Goal: Information Seeking & Learning: Learn about a topic

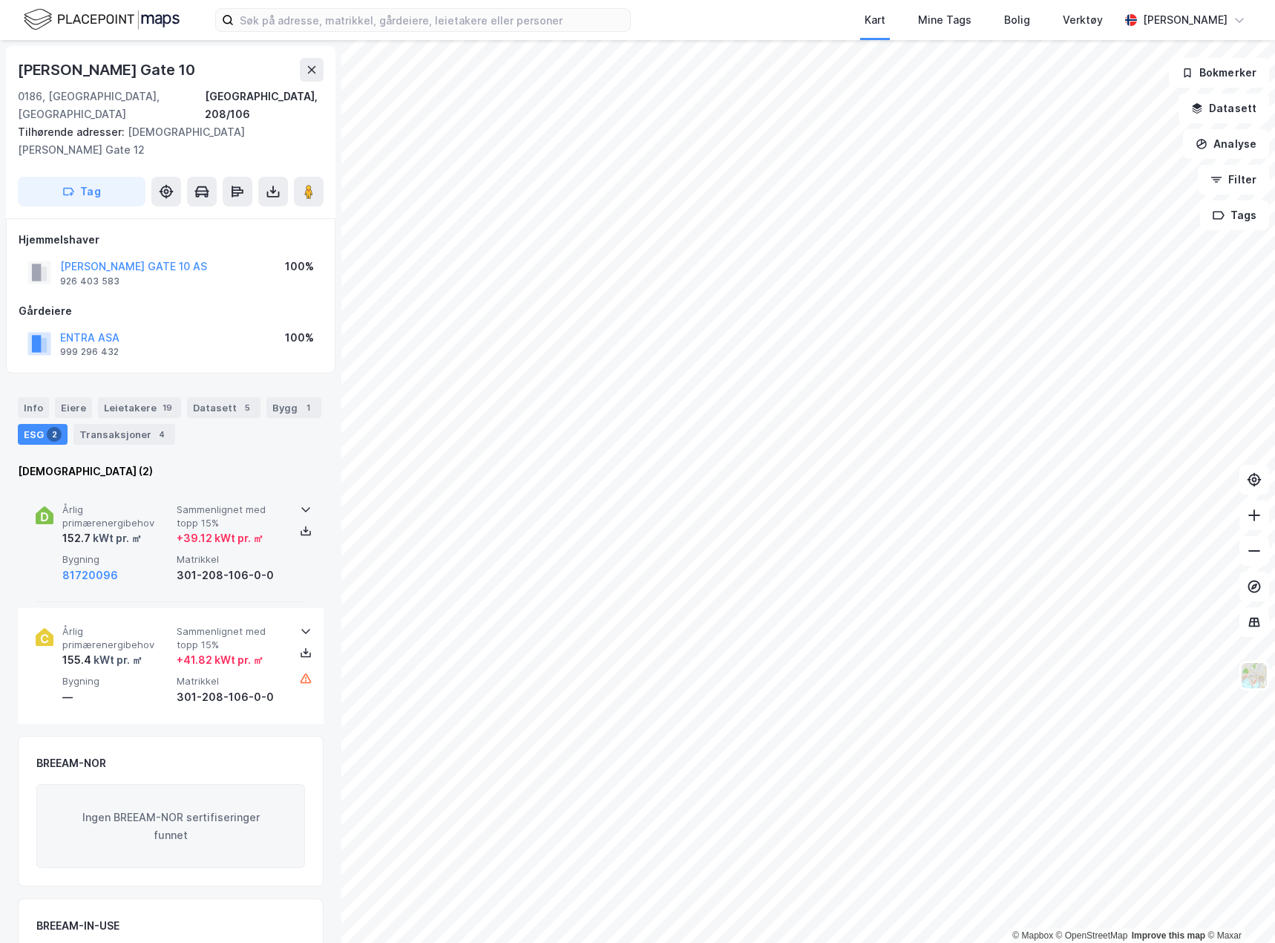
click at [114, 529] on div "kWt pr. ㎡" at bounding box center [116, 538] width 51 height 18
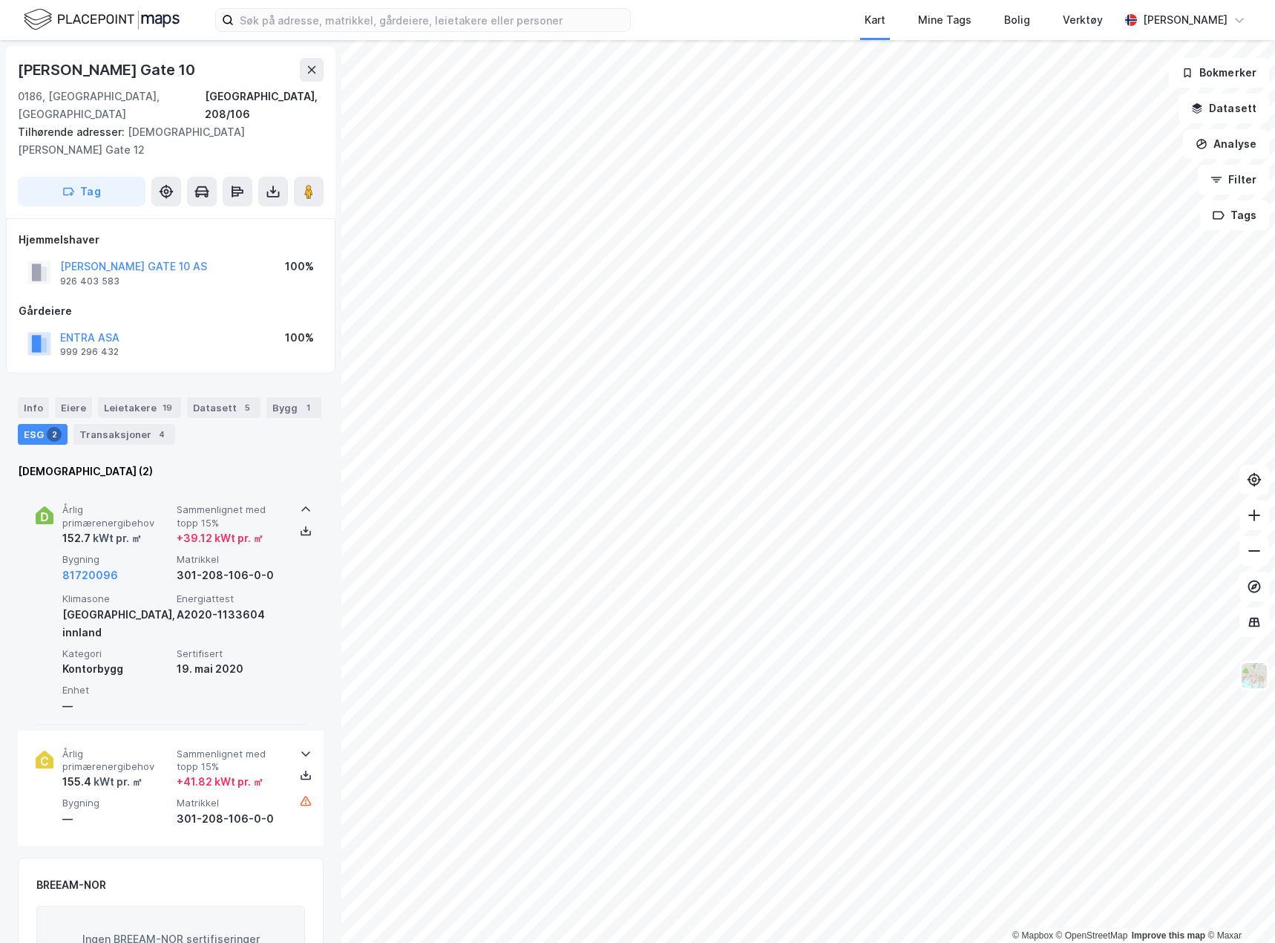
click at [143, 486] on div "Årlig primærenergibehov 152.7 kWt pr. ㎡ Sammenlignet med topp 15% + 39.12 kWt p…" at bounding box center [171, 605] width 270 height 238
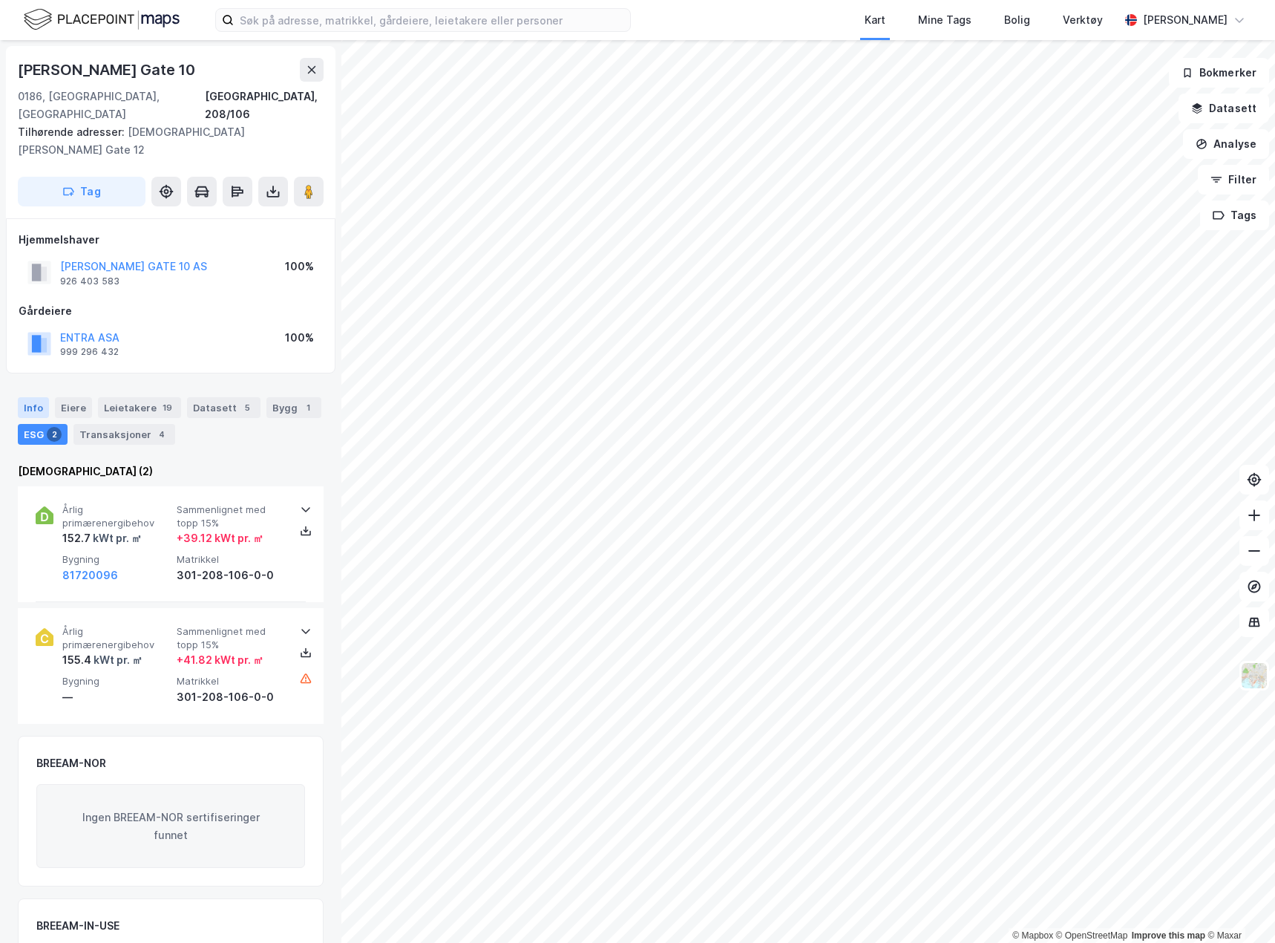
click at [24, 397] on div "Info" at bounding box center [33, 407] width 31 height 21
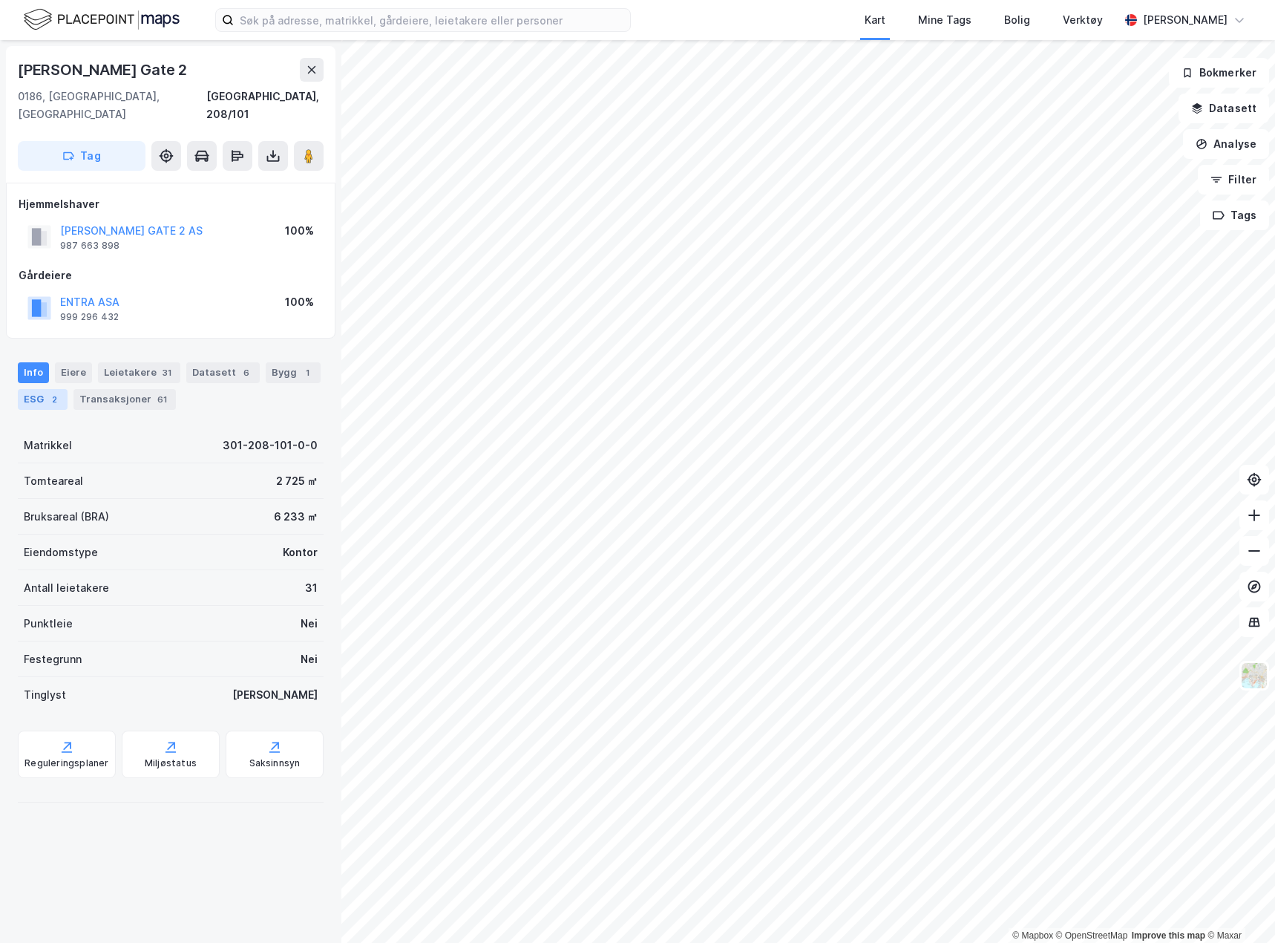
click at [32, 389] on div "ESG 2" at bounding box center [43, 399] width 50 height 21
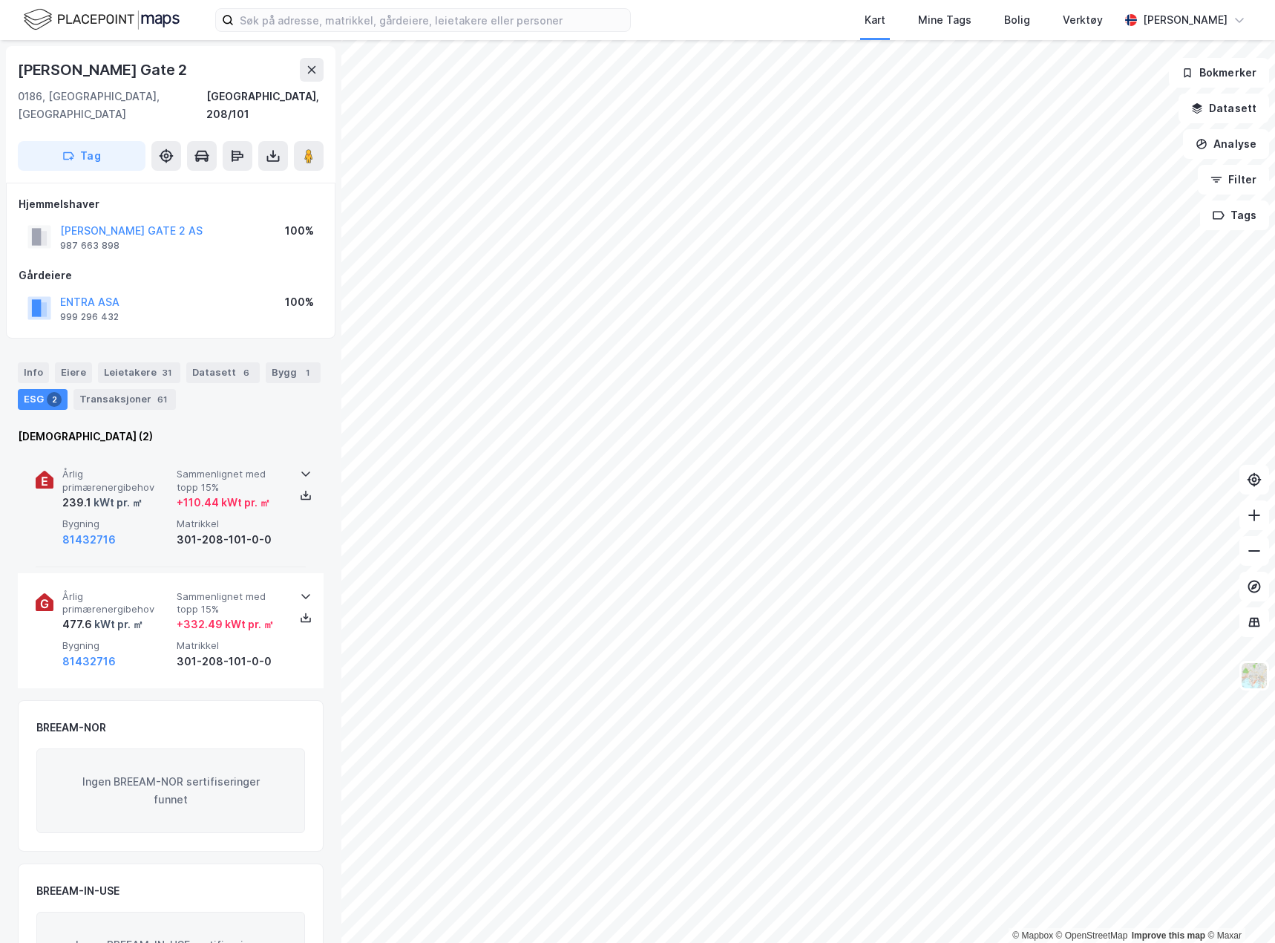
click at [162, 468] on span "Årlig primærenergibehov" at bounding box center [116, 481] width 108 height 26
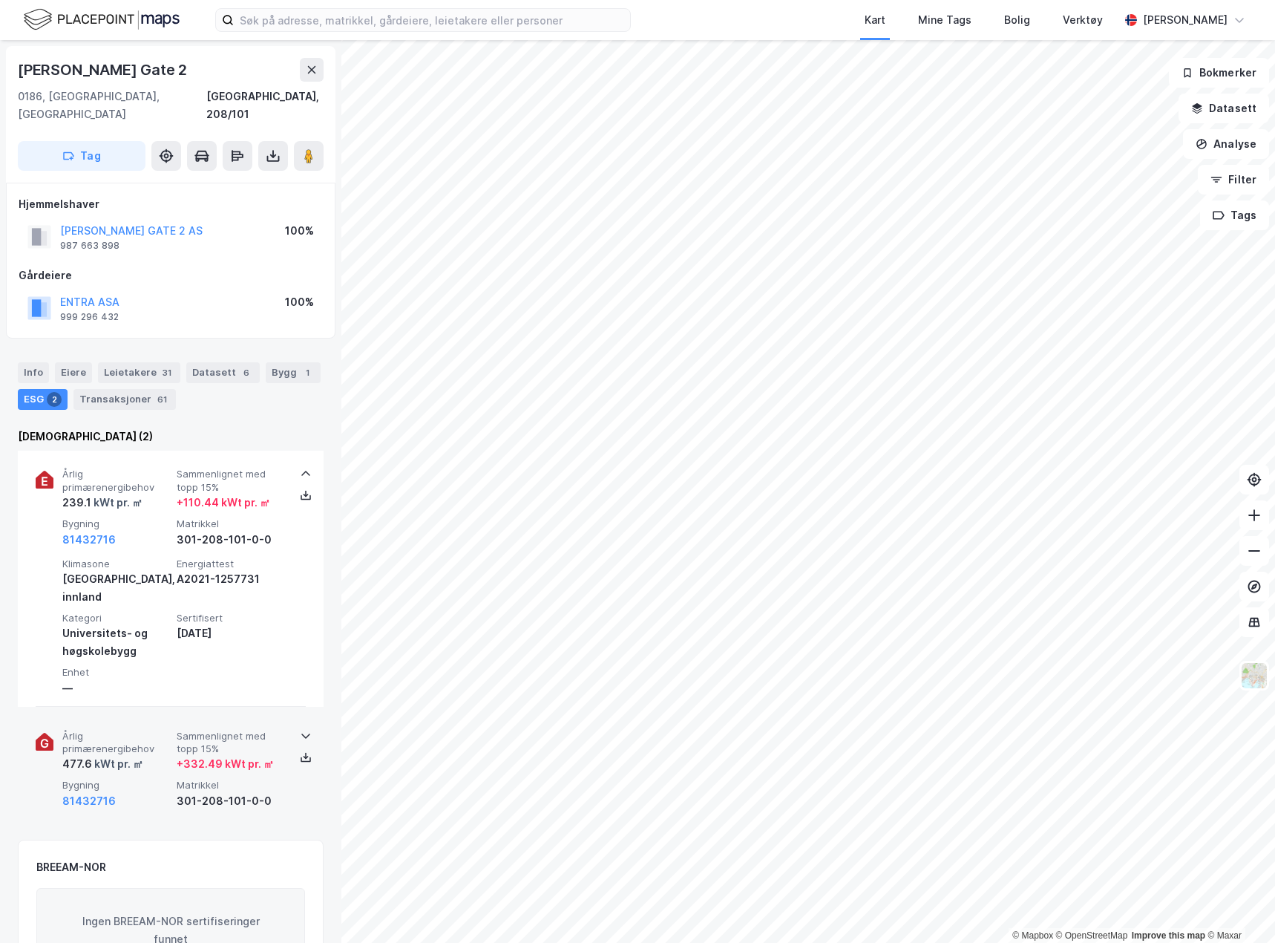
click at [148, 730] on span "Årlig primærenergibehov" at bounding box center [116, 743] width 108 height 26
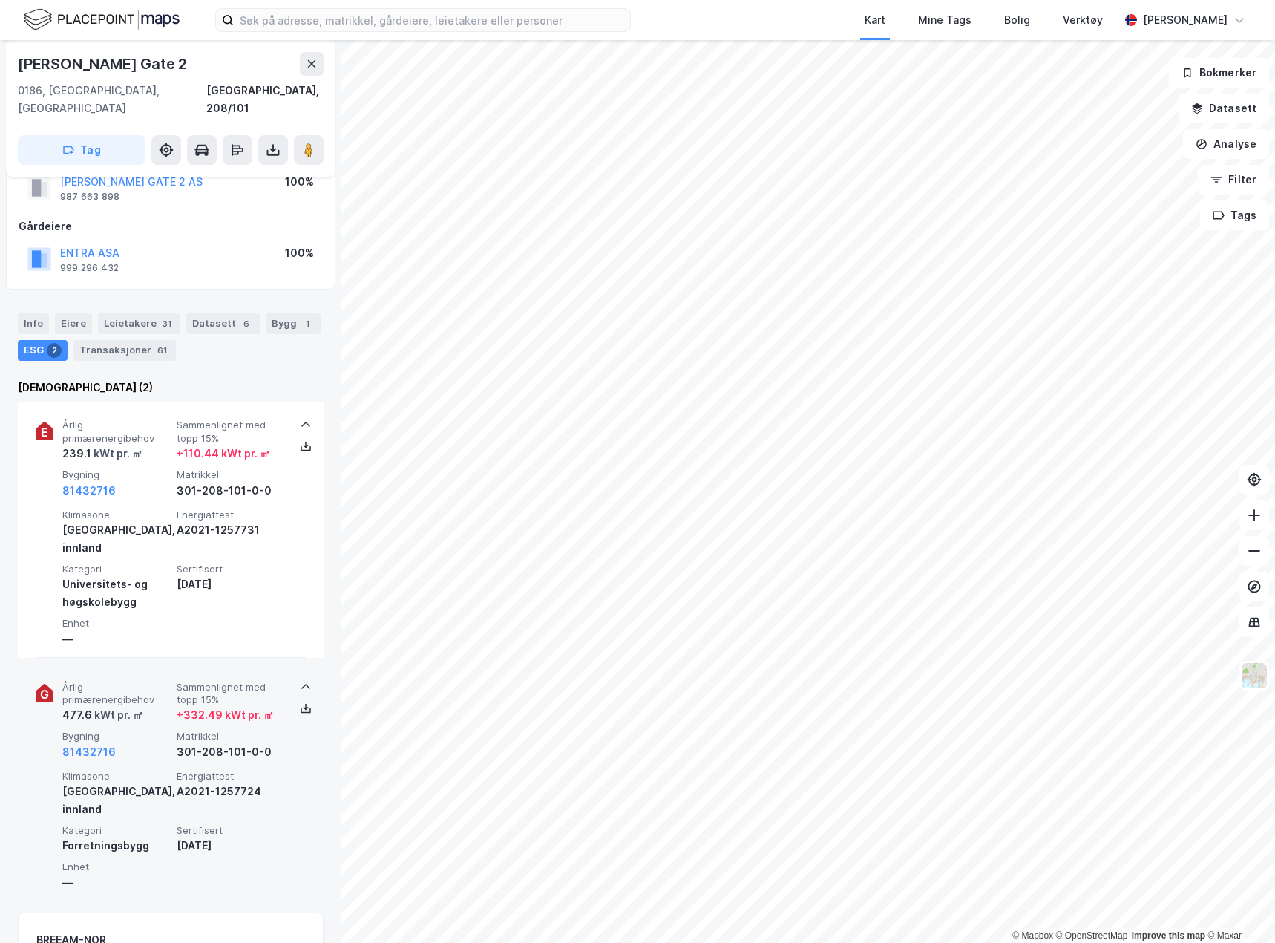
scroll to position [74, 0]
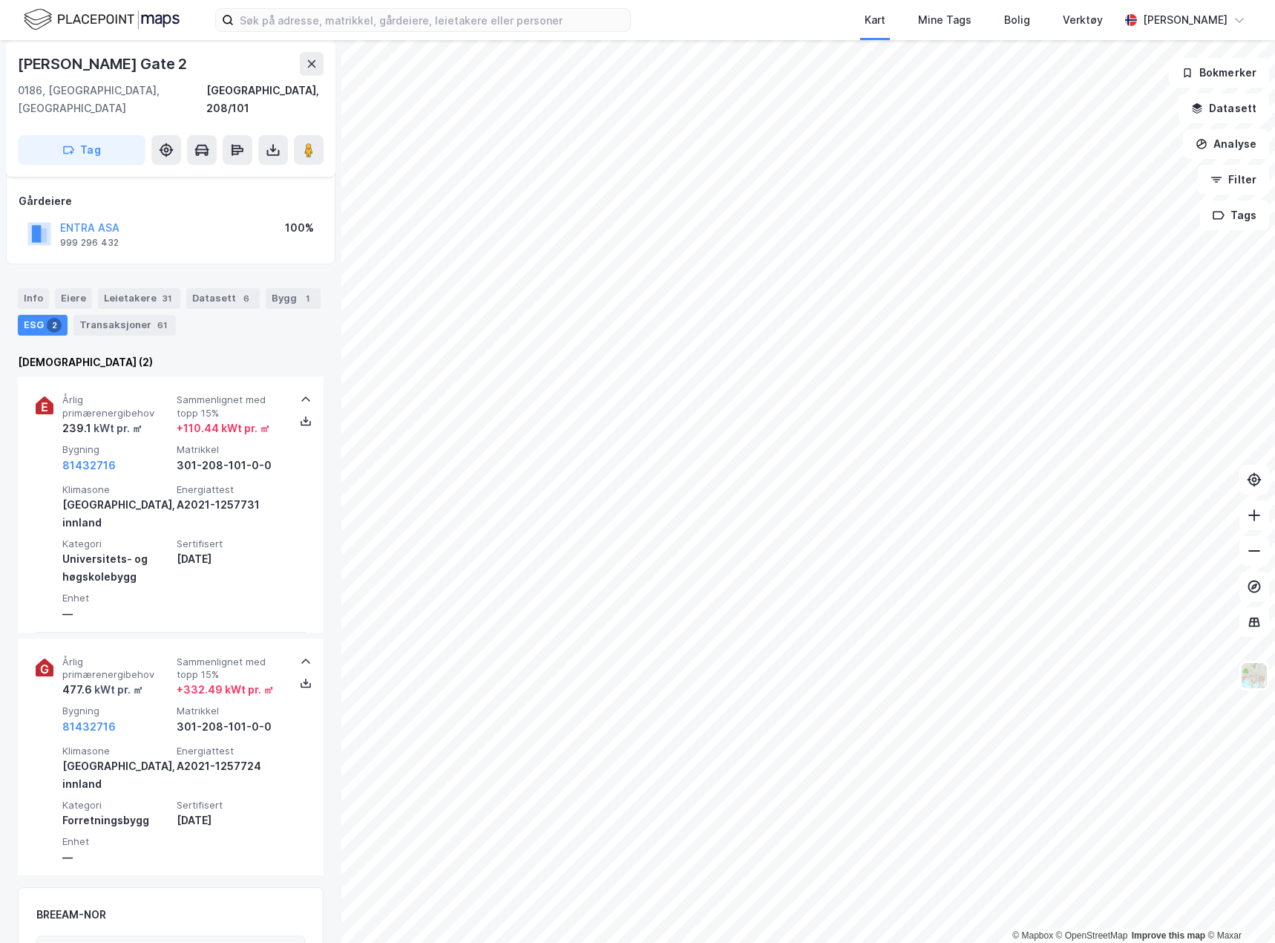
click at [1275, 421] on html "Kart Mine Tags Bolig Verktøy [PERSON_NAME] © Mapbox © OpenStreetMap Improve thi…" at bounding box center [637, 471] width 1275 height 943
click at [319, 355] on div "© Mapbox © OpenStreetMap Improve this map © [GEOGRAPHIC_DATA][STREET_ADDRESS] T…" at bounding box center [637, 491] width 1275 height 903
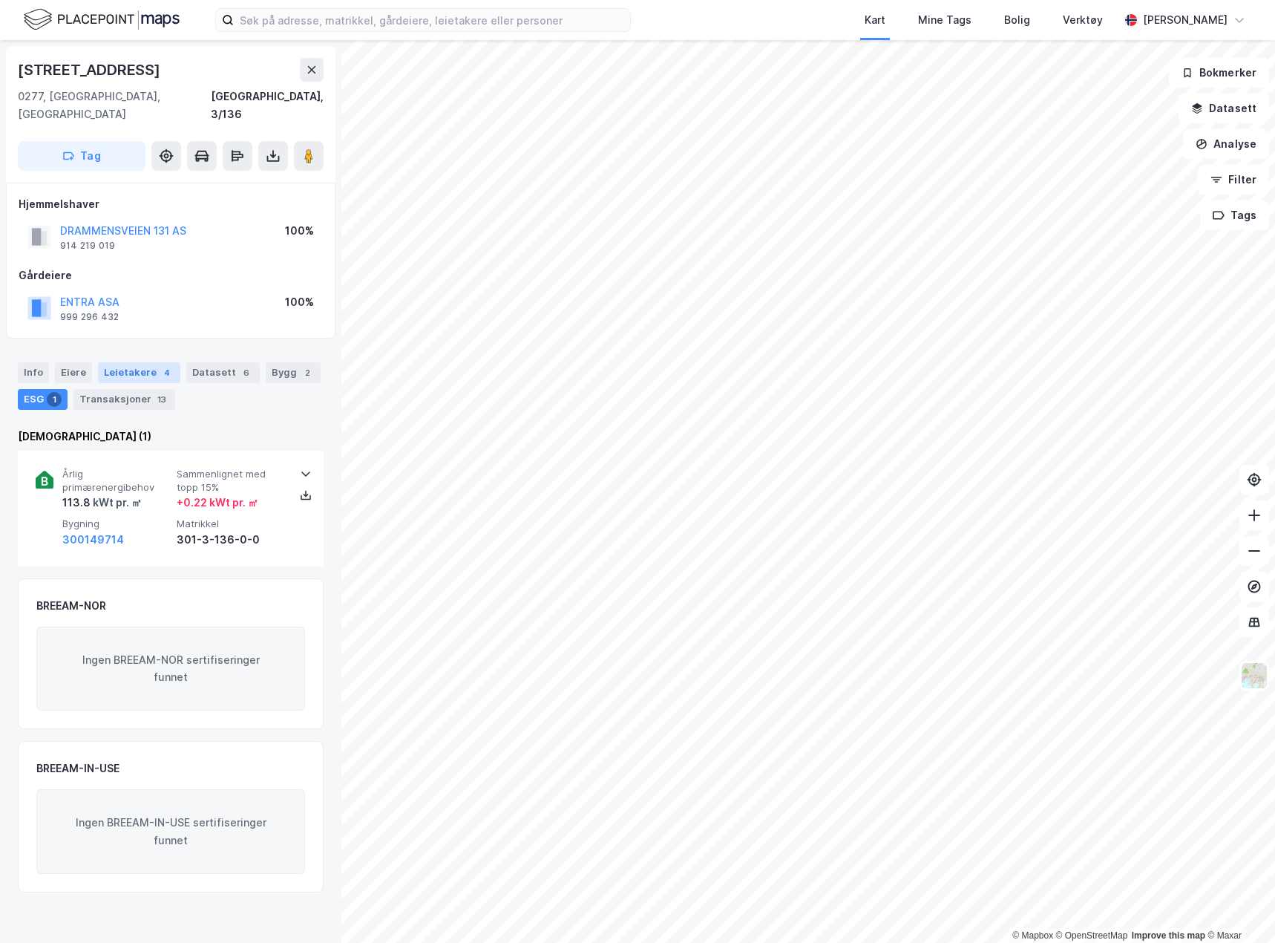
click at [120, 362] on div "Leietakere 4" at bounding box center [139, 372] width 82 height 21
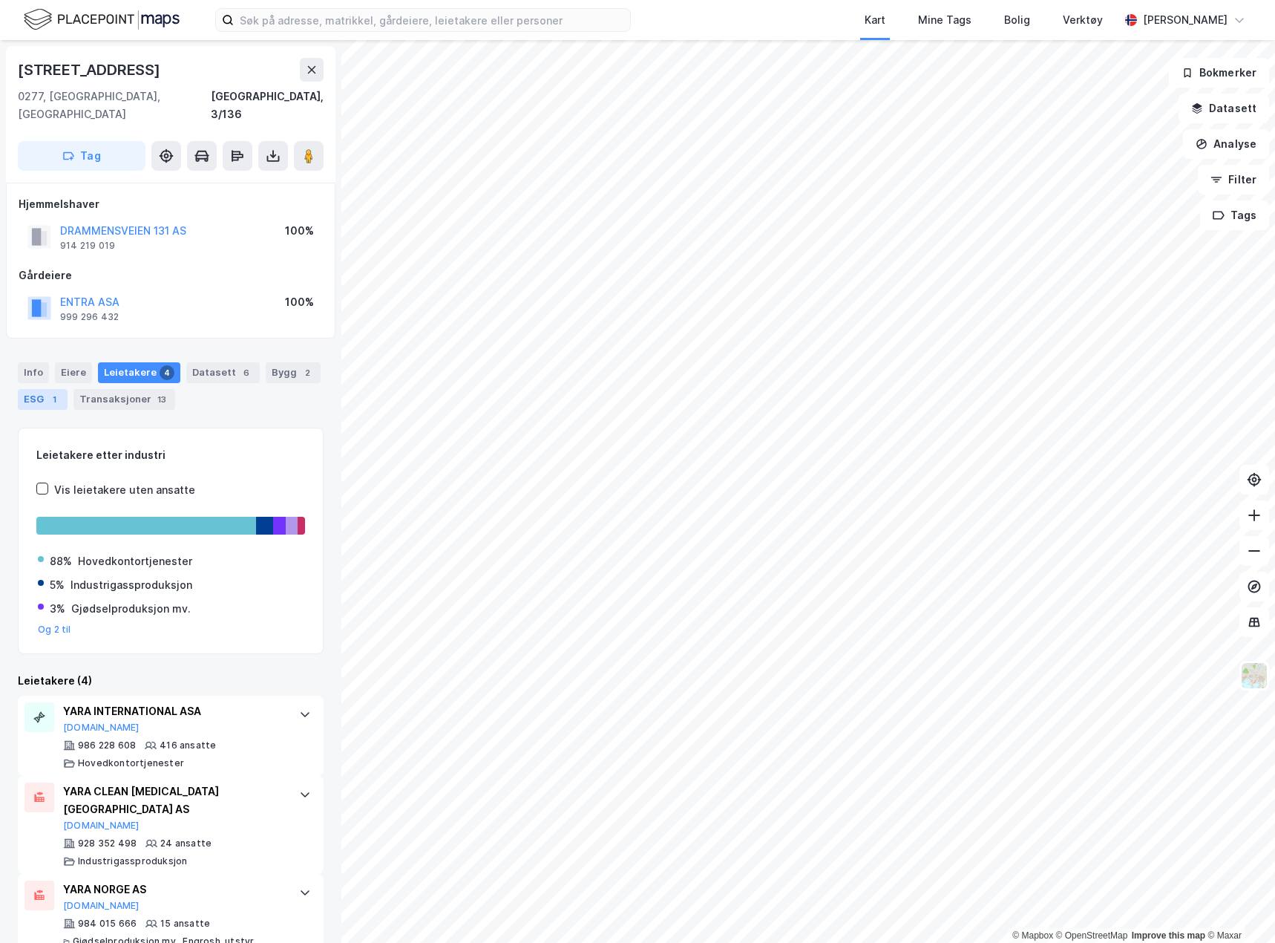
click at [45, 389] on div "ESG 1" at bounding box center [43, 399] width 50 height 21
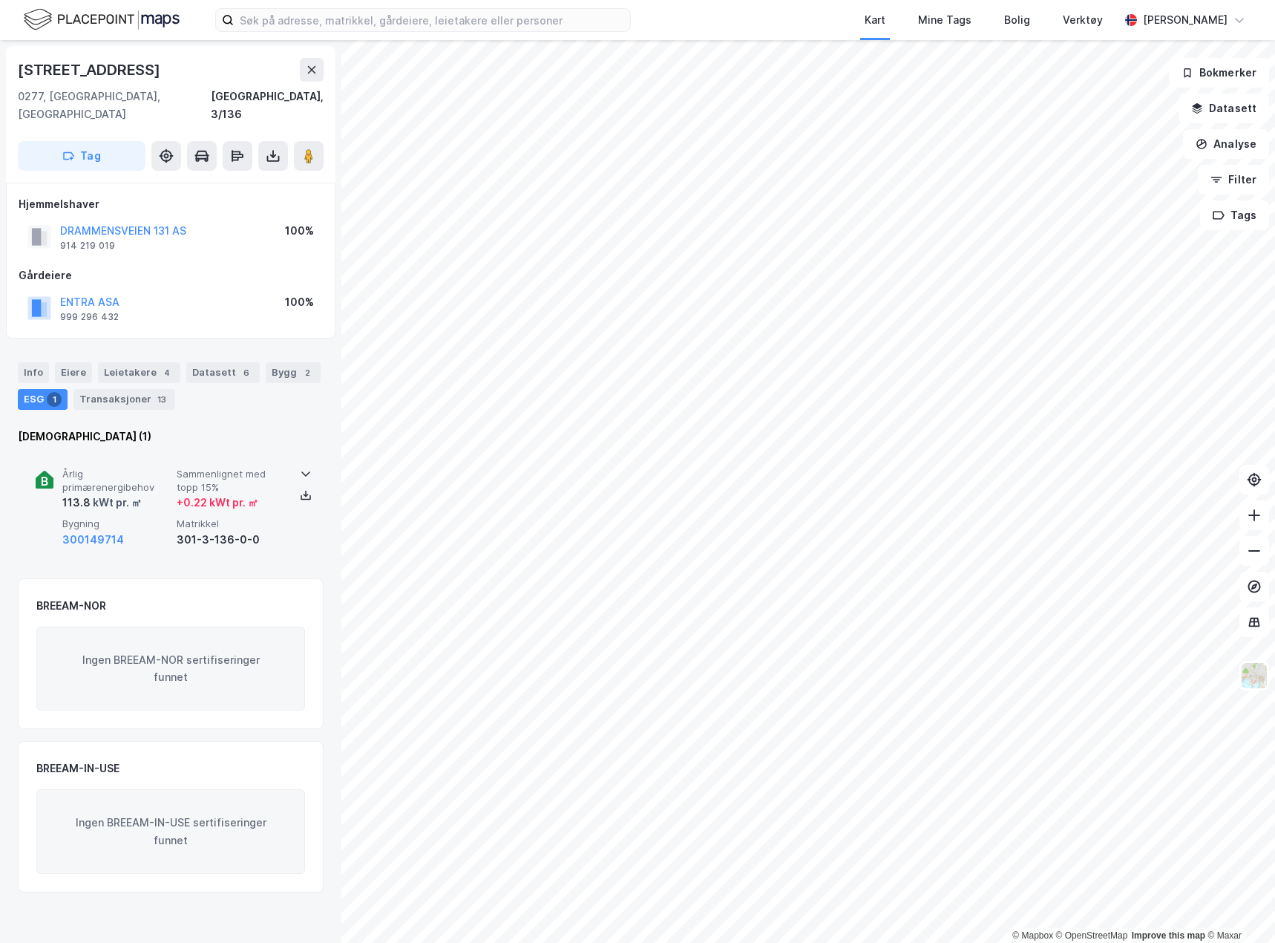
click at [155, 451] on div "Årlig primærenergibehov 113.8 kWt pr. ㎡ Sammenlignet med topp 15% + 0.22 kWt pr…" at bounding box center [171, 508] width 270 height 115
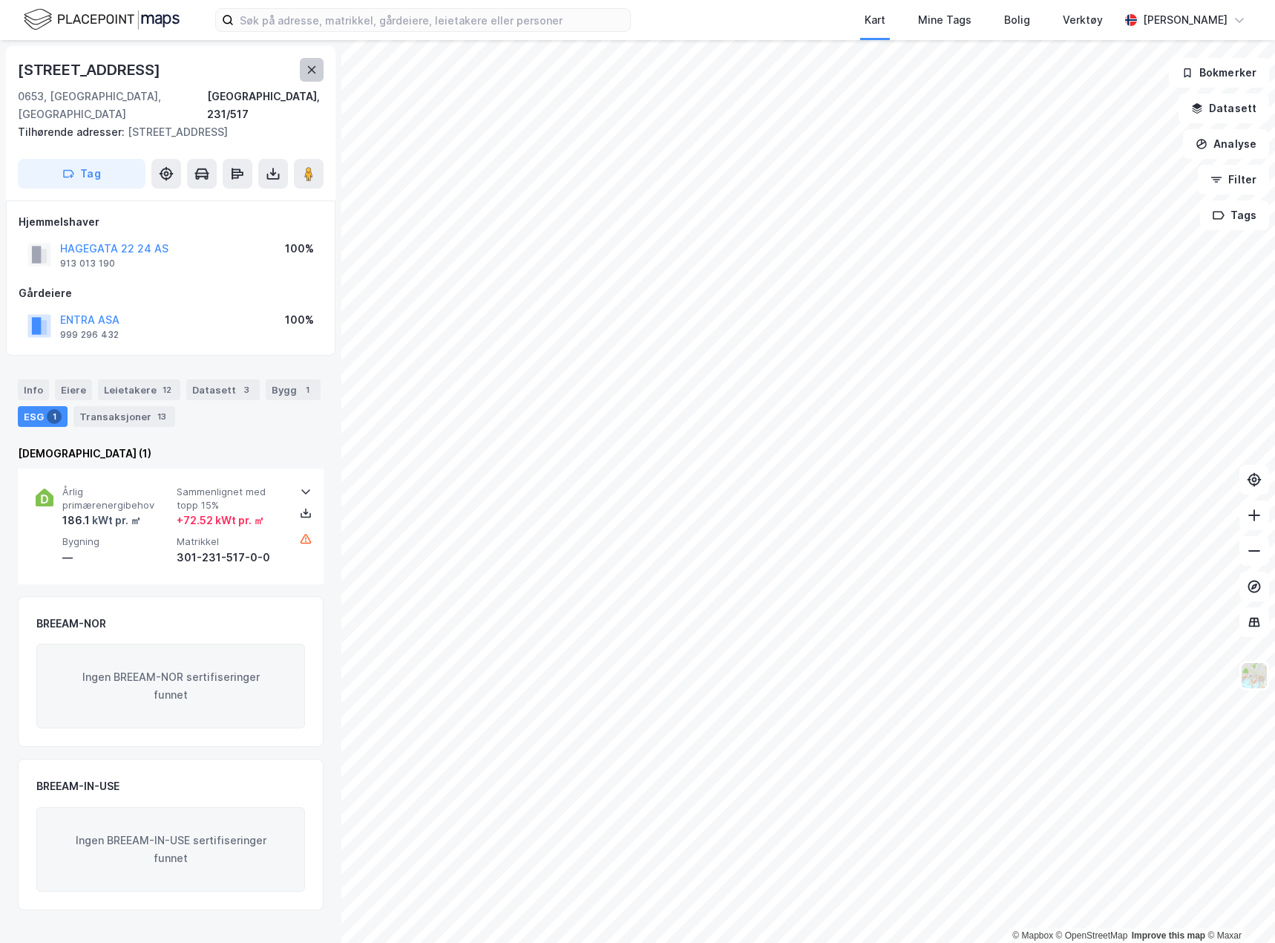
click at [322, 68] on button at bounding box center [312, 70] width 24 height 24
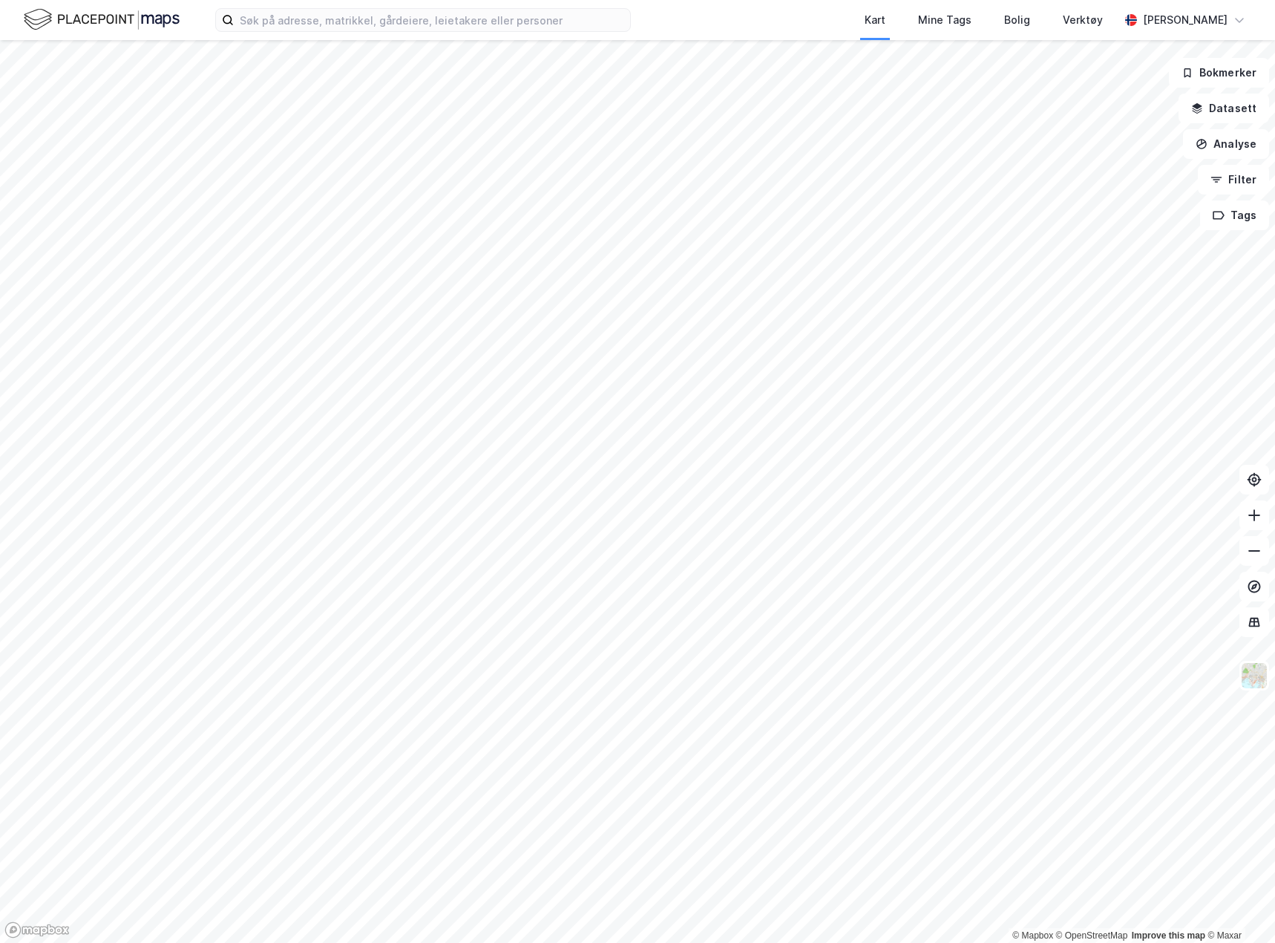
click at [761, 942] on html "Kart Mine Tags Bolig Verktøy [PERSON_NAME] © Mapbox © OpenStreetMap Improve thi…" at bounding box center [637, 471] width 1275 height 943
click at [727, 942] on html "Kart Mine Tags Bolig Verktøy [PERSON_NAME] © Mapbox © OpenStreetMap Improve thi…" at bounding box center [637, 471] width 1275 height 943
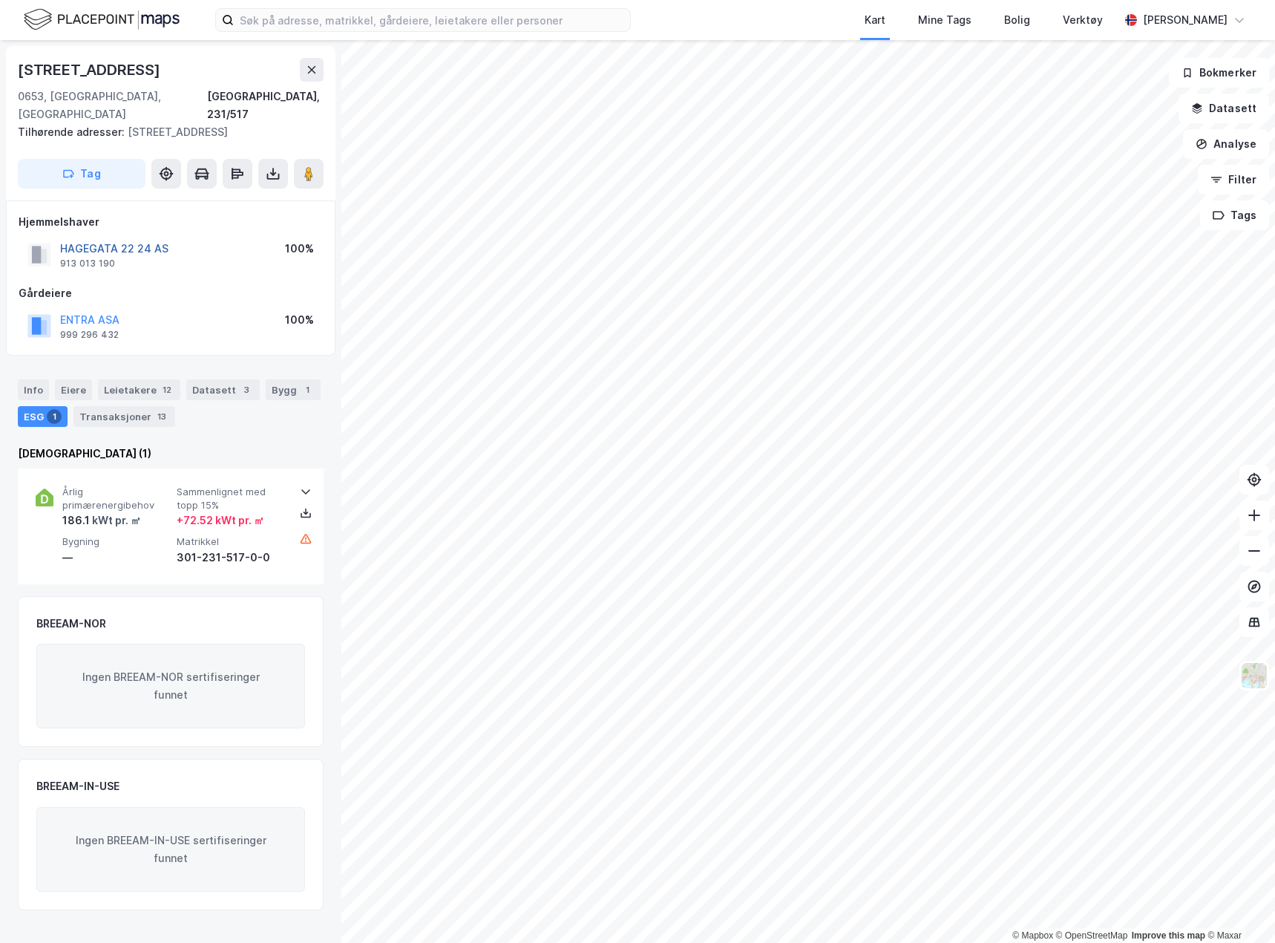
click at [0, 0] on button "HAGEGATA 22 24 AS" at bounding box center [0, 0] width 0 height 0
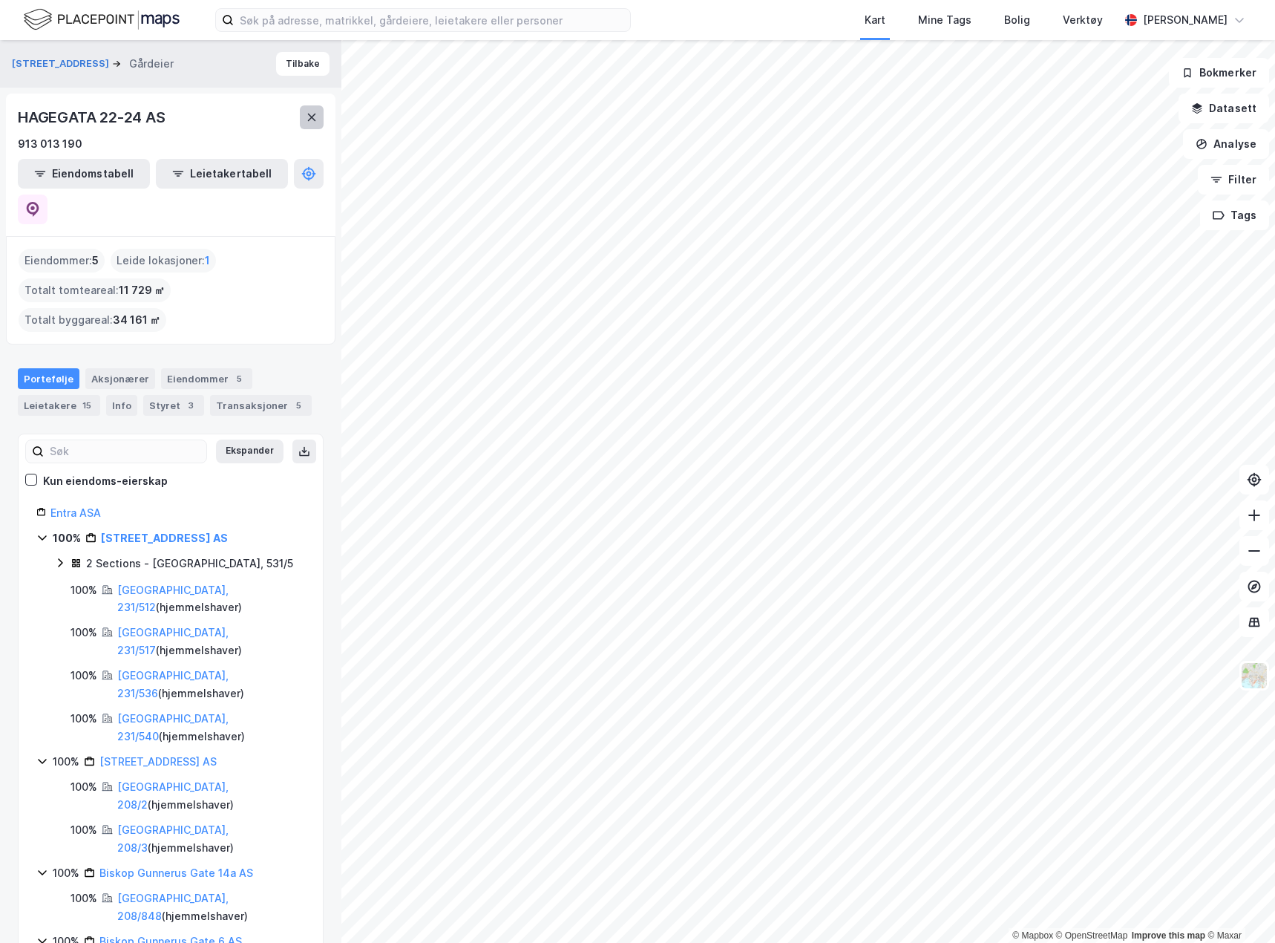
click at [314, 110] on button at bounding box center [312, 117] width 24 height 24
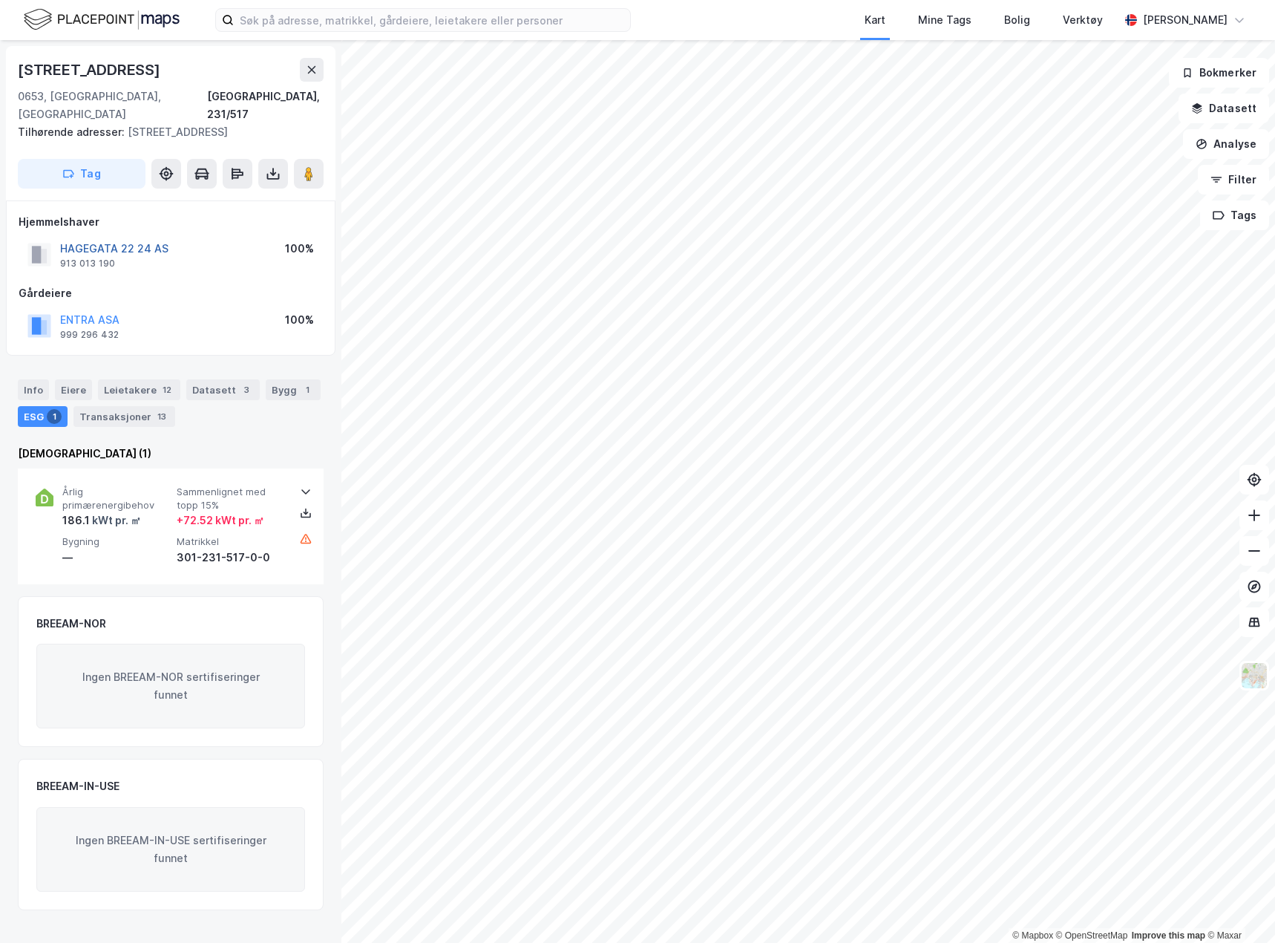
click at [0, 0] on button "HAGEGATA 22 24 AS" at bounding box center [0, 0] width 0 height 0
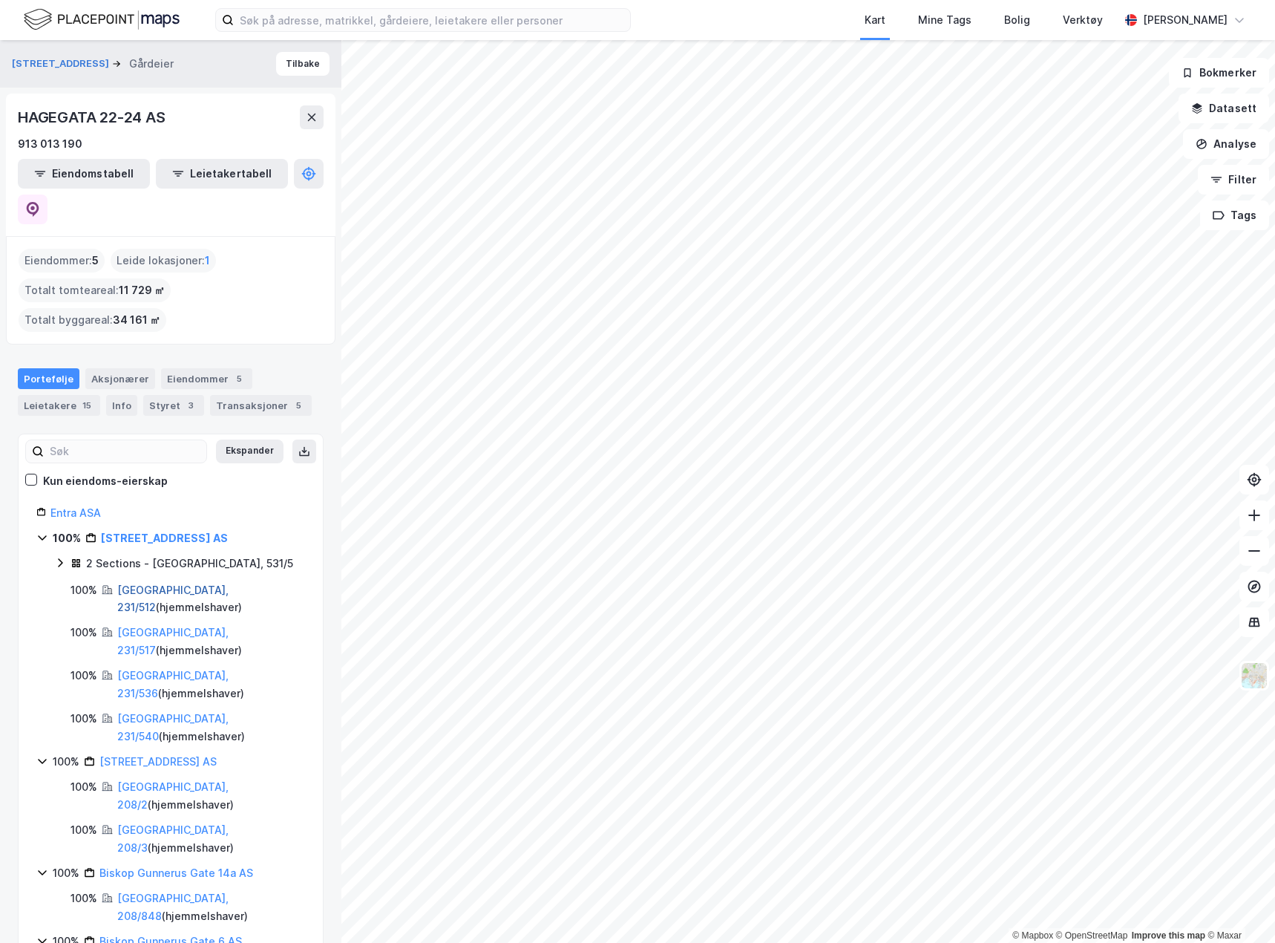
click at [148, 583] on link "[GEOGRAPHIC_DATA], 231/512" at bounding box center [172, 598] width 111 height 30
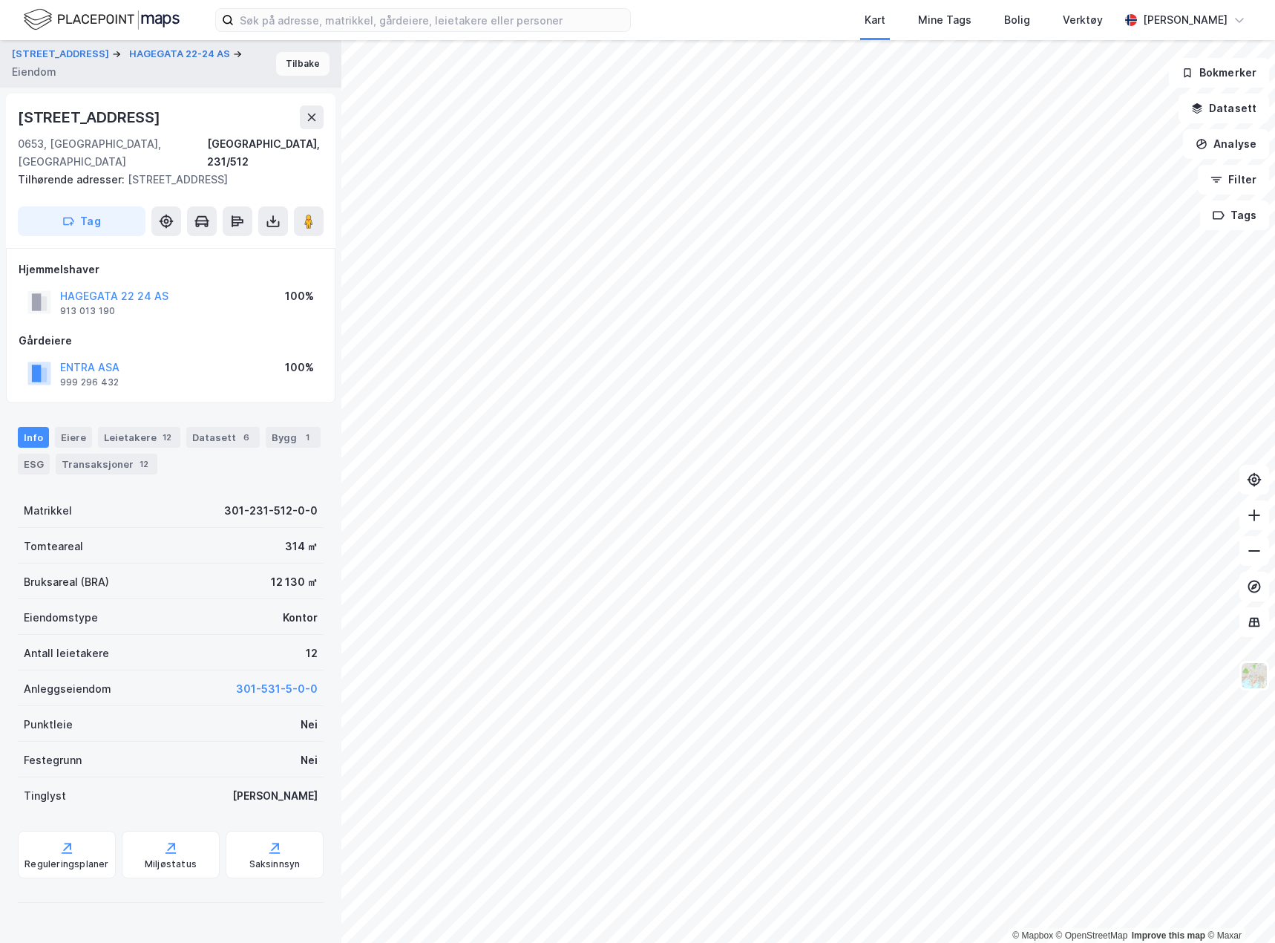
click at [292, 60] on button "Tilbake" at bounding box center [302, 64] width 53 height 24
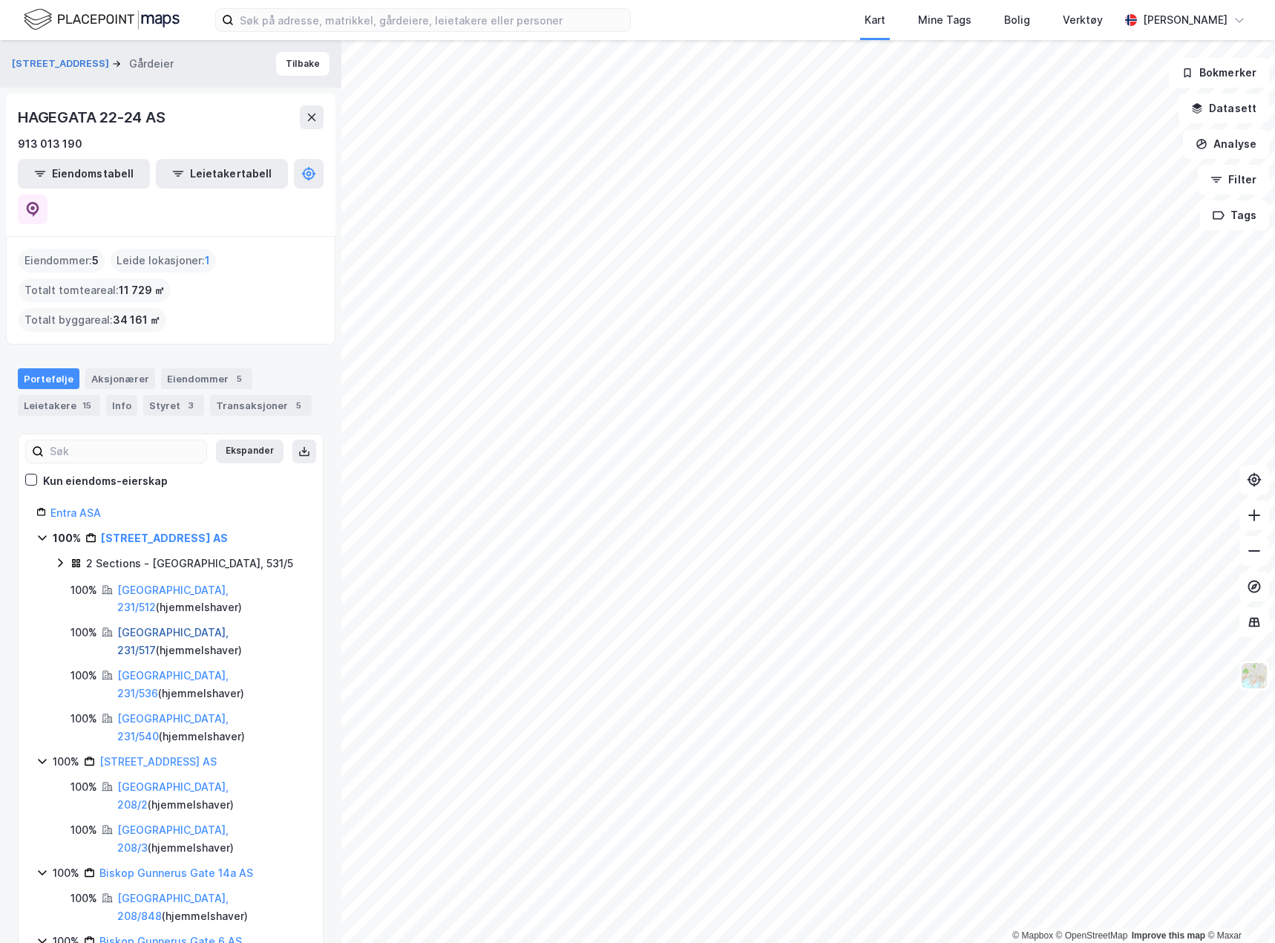
click at [172, 626] on link "[GEOGRAPHIC_DATA], 231/517" at bounding box center [172, 641] width 111 height 30
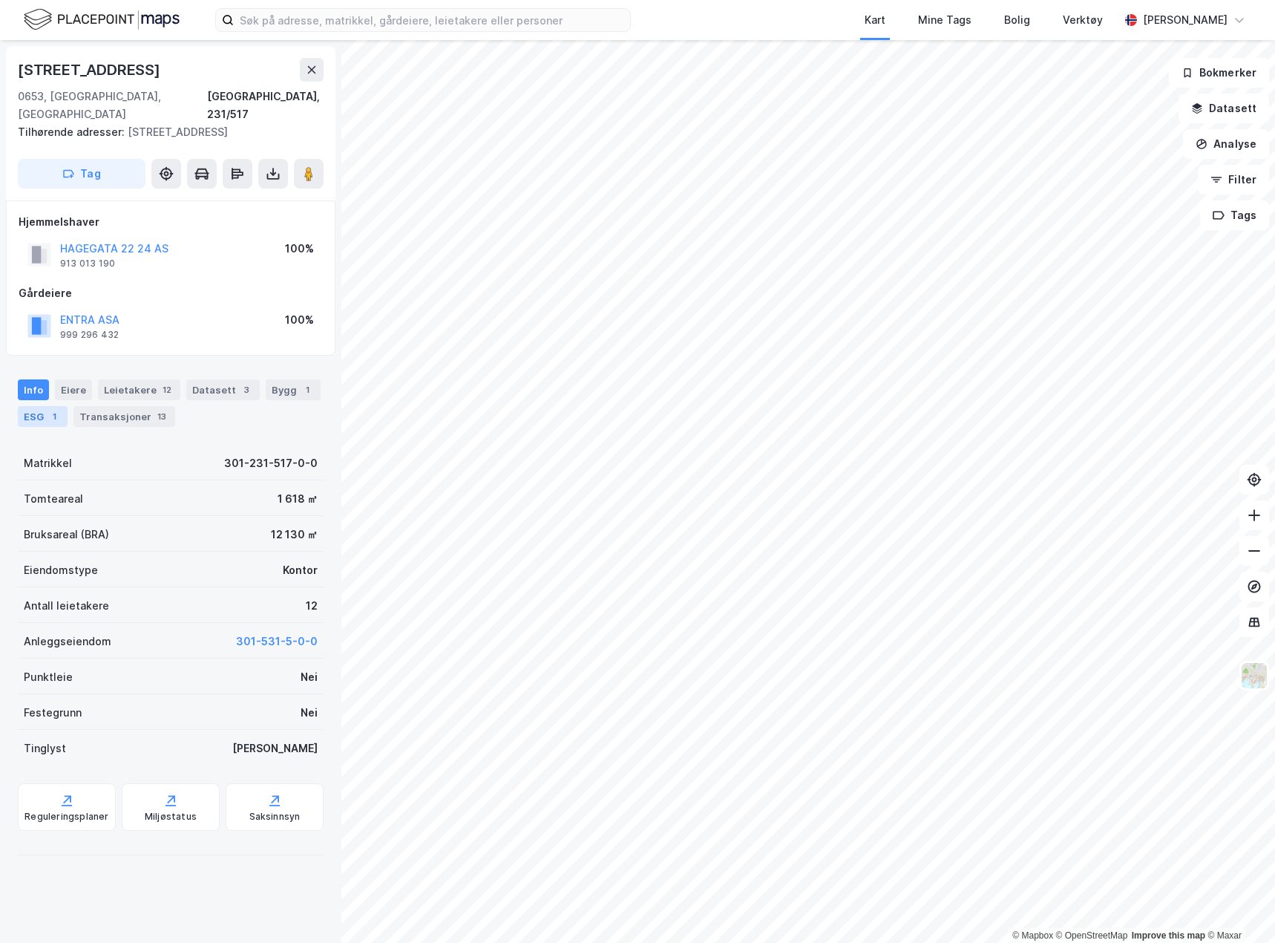
click at [53, 409] on div "1" at bounding box center [54, 416] width 15 height 15
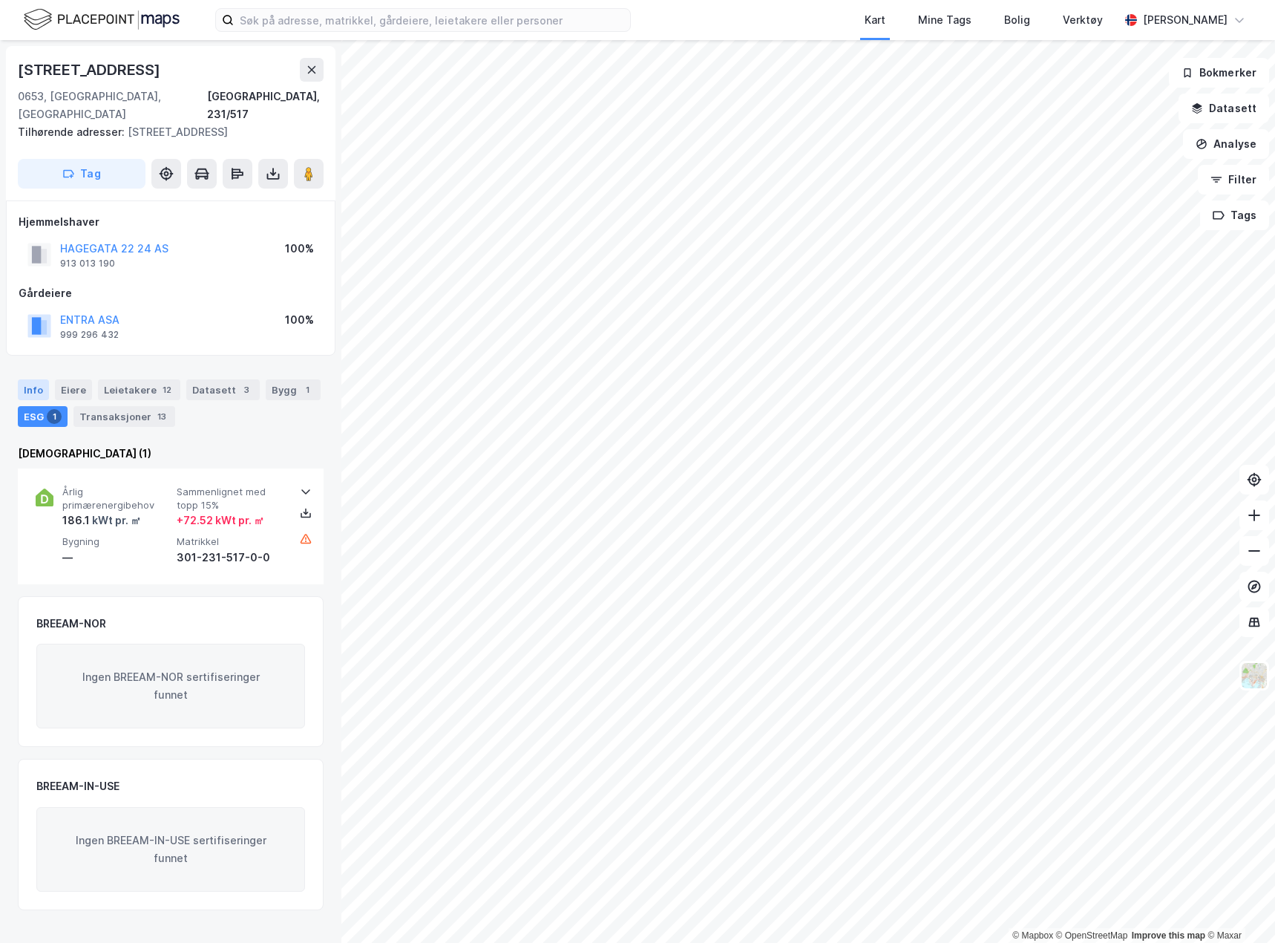
click at [33, 379] on div "Info" at bounding box center [33, 389] width 31 height 21
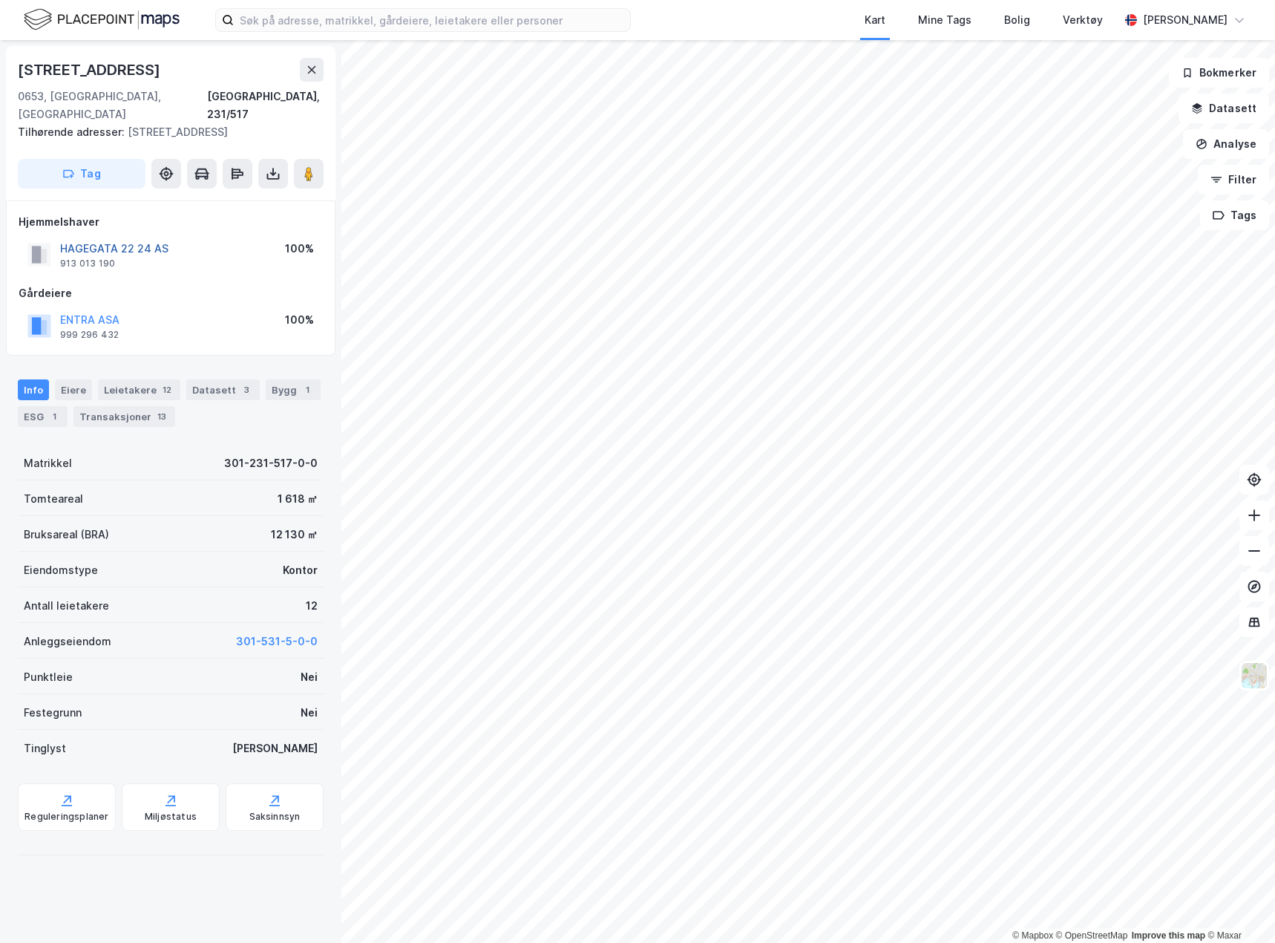
click at [0, 0] on button "HAGEGATA 22 24 AS" at bounding box center [0, 0] width 0 height 0
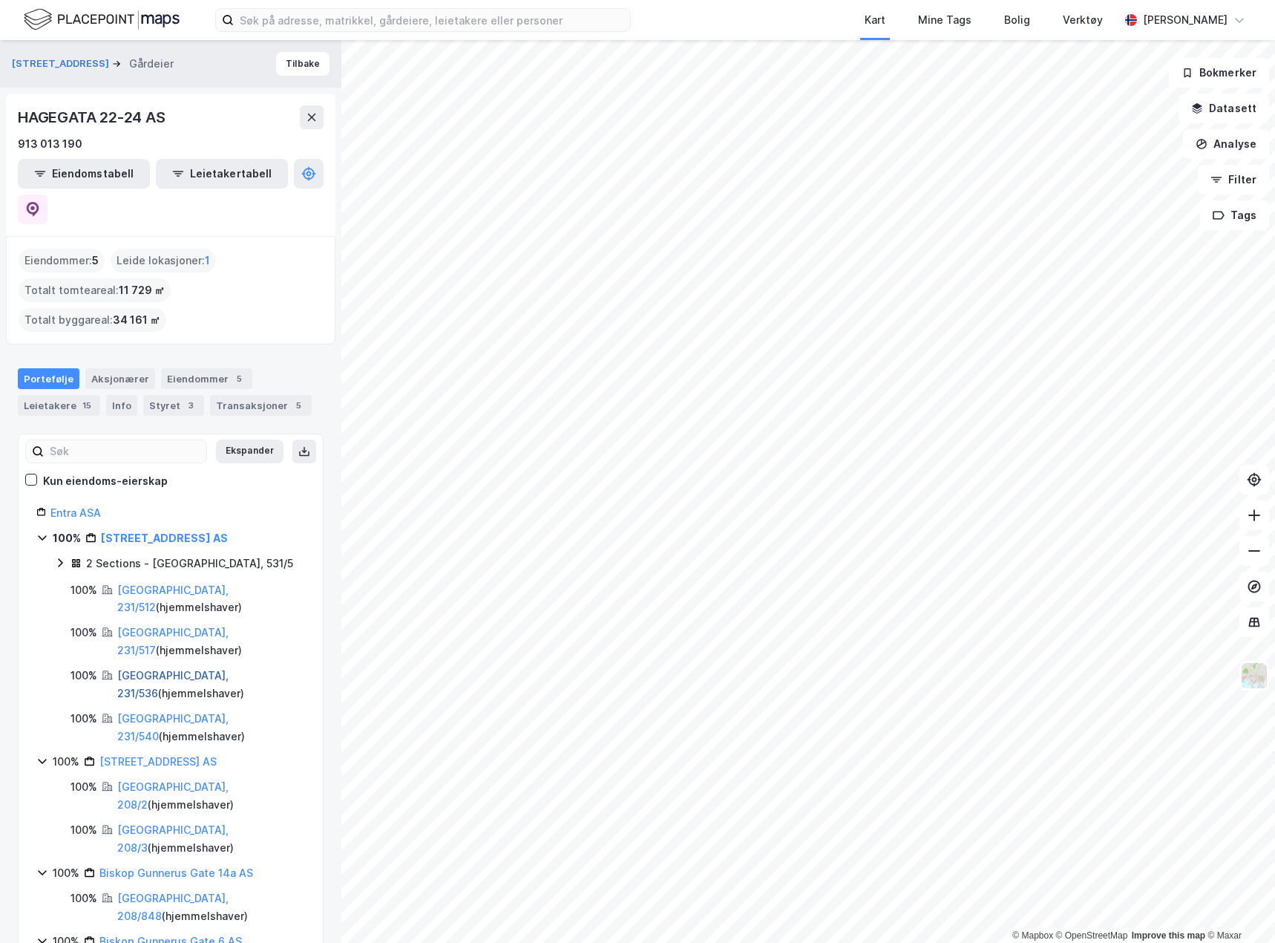
click at [159, 669] on link "[GEOGRAPHIC_DATA], 231/536" at bounding box center [172, 684] width 111 height 30
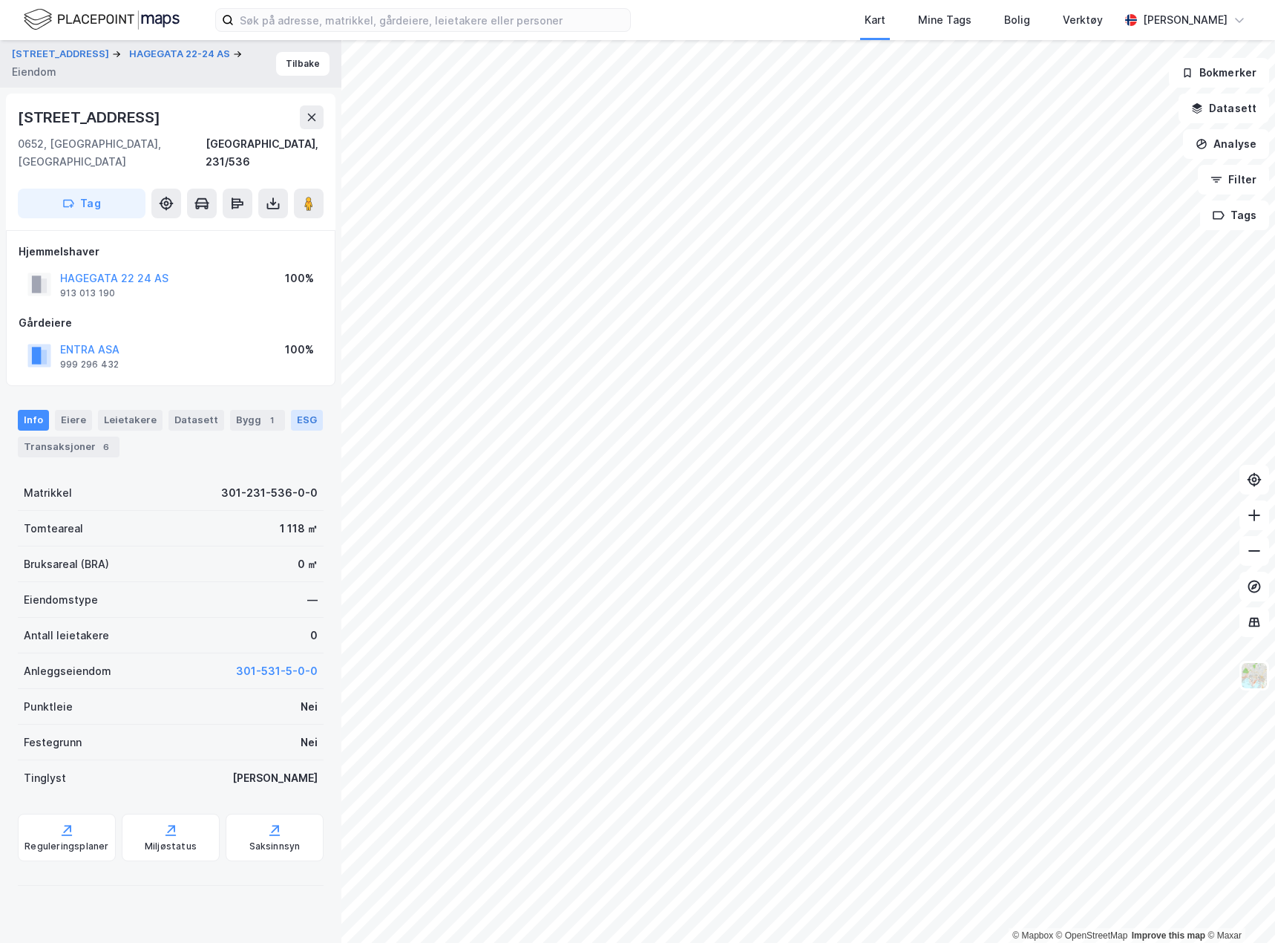
click at [291, 410] on div "ESG" at bounding box center [307, 420] width 32 height 21
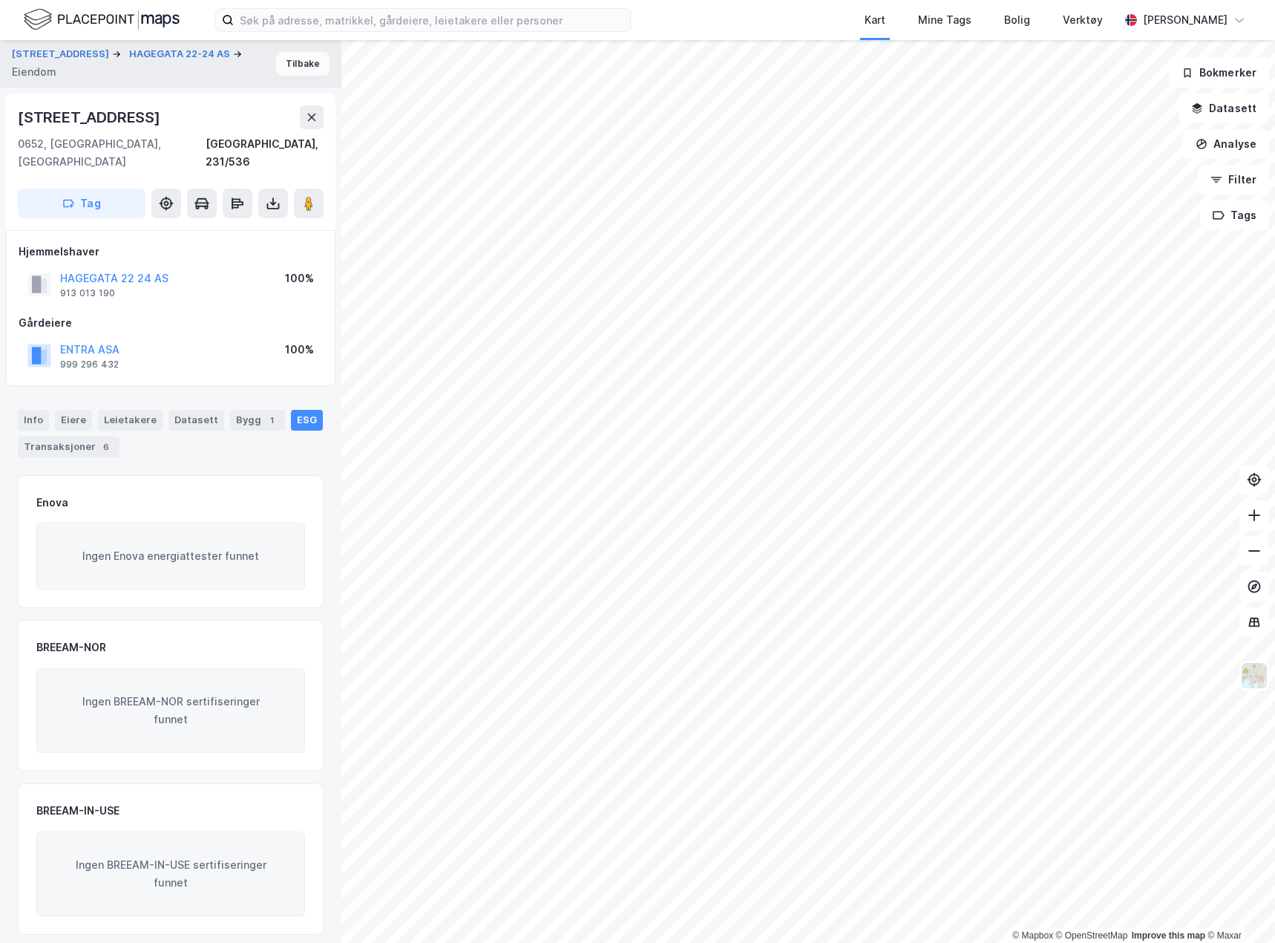
click at [294, 60] on button "Tilbake" at bounding box center [302, 64] width 53 height 24
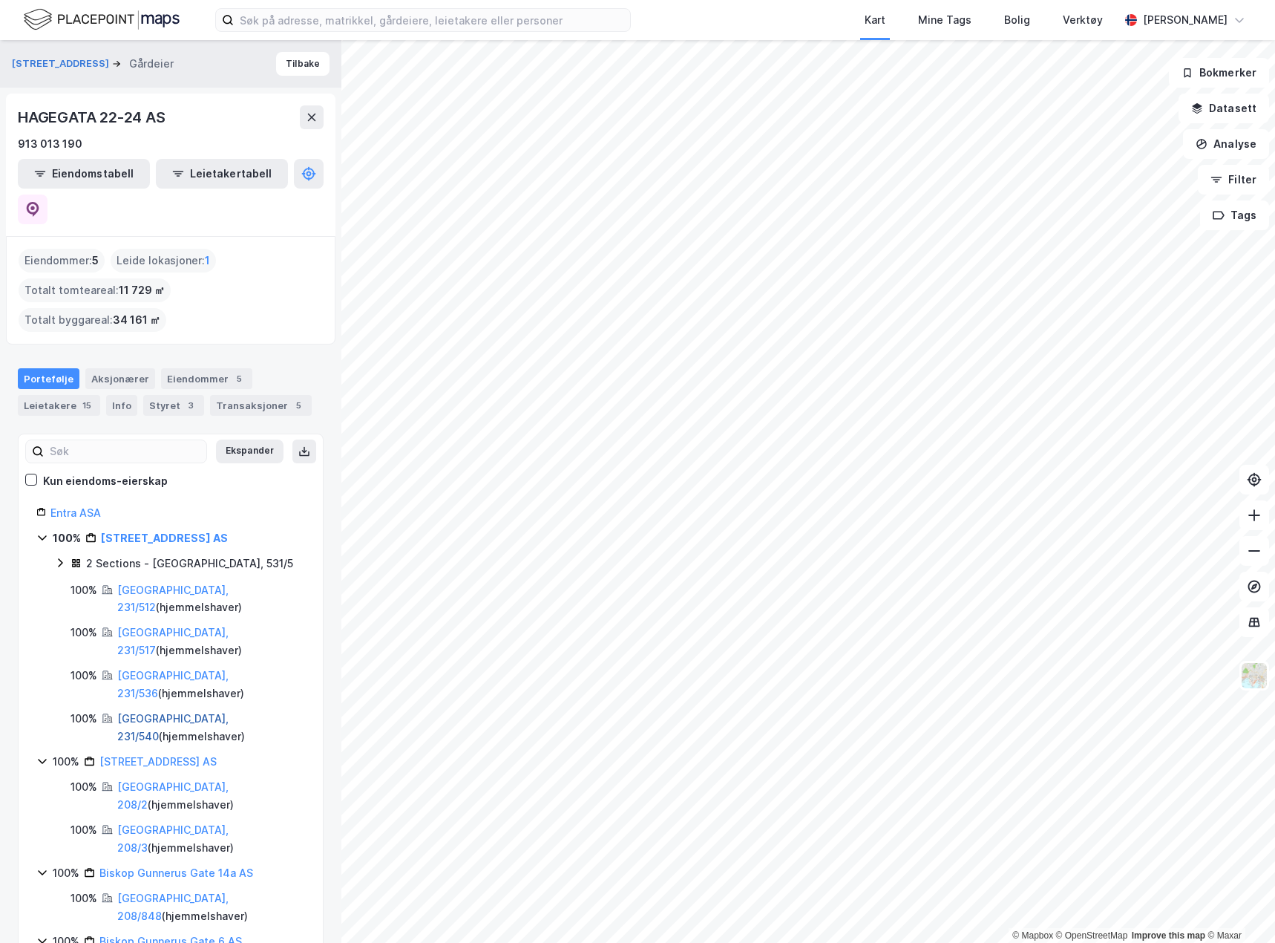
click at [145, 712] on link "[GEOGRAPHIC_DATA], 231/540" at bounding box center [172, 727] width 111 height 30
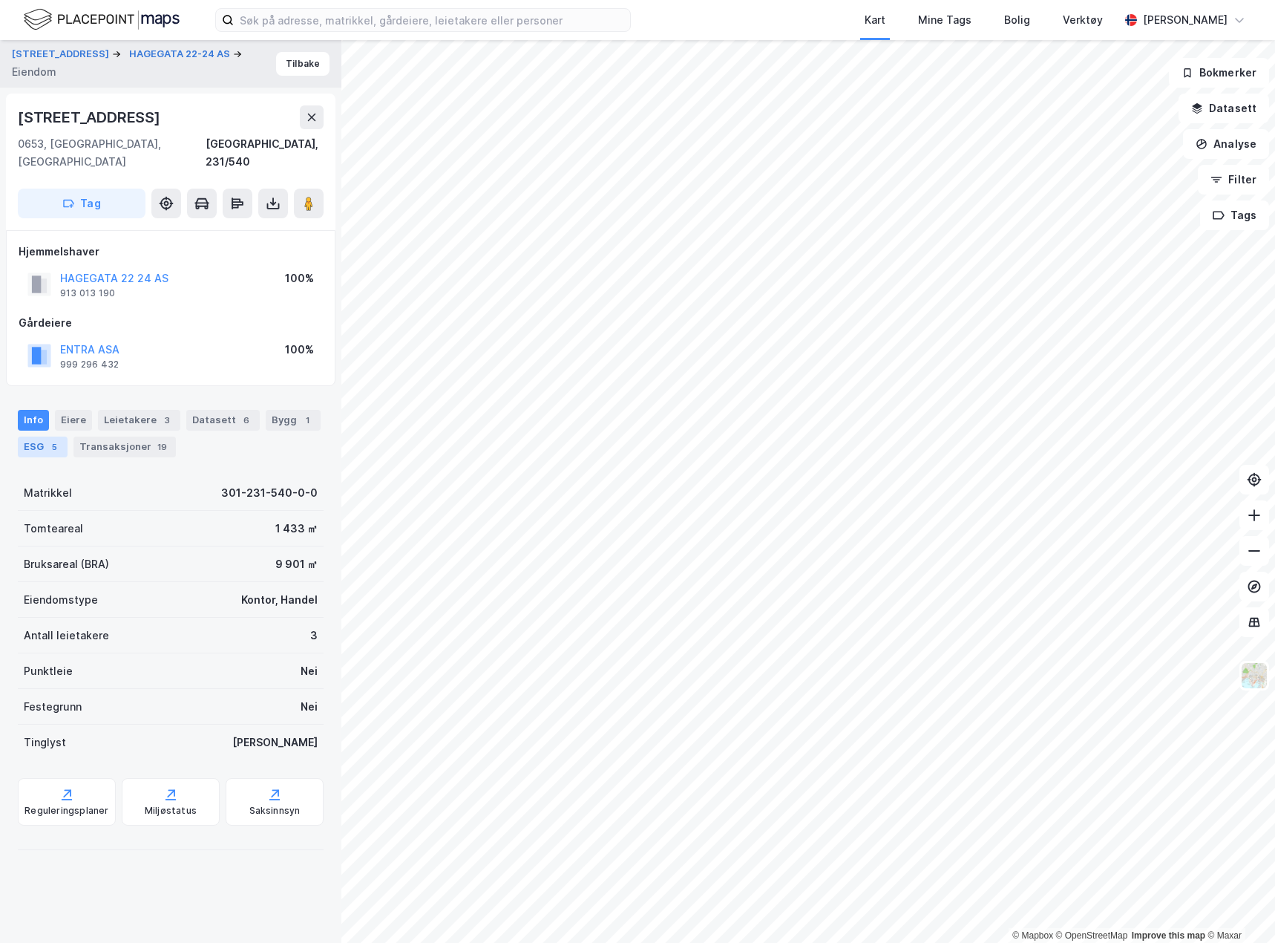
click at [48, 439] on div "5" at bounding box center [54, 446] width 15 height 15
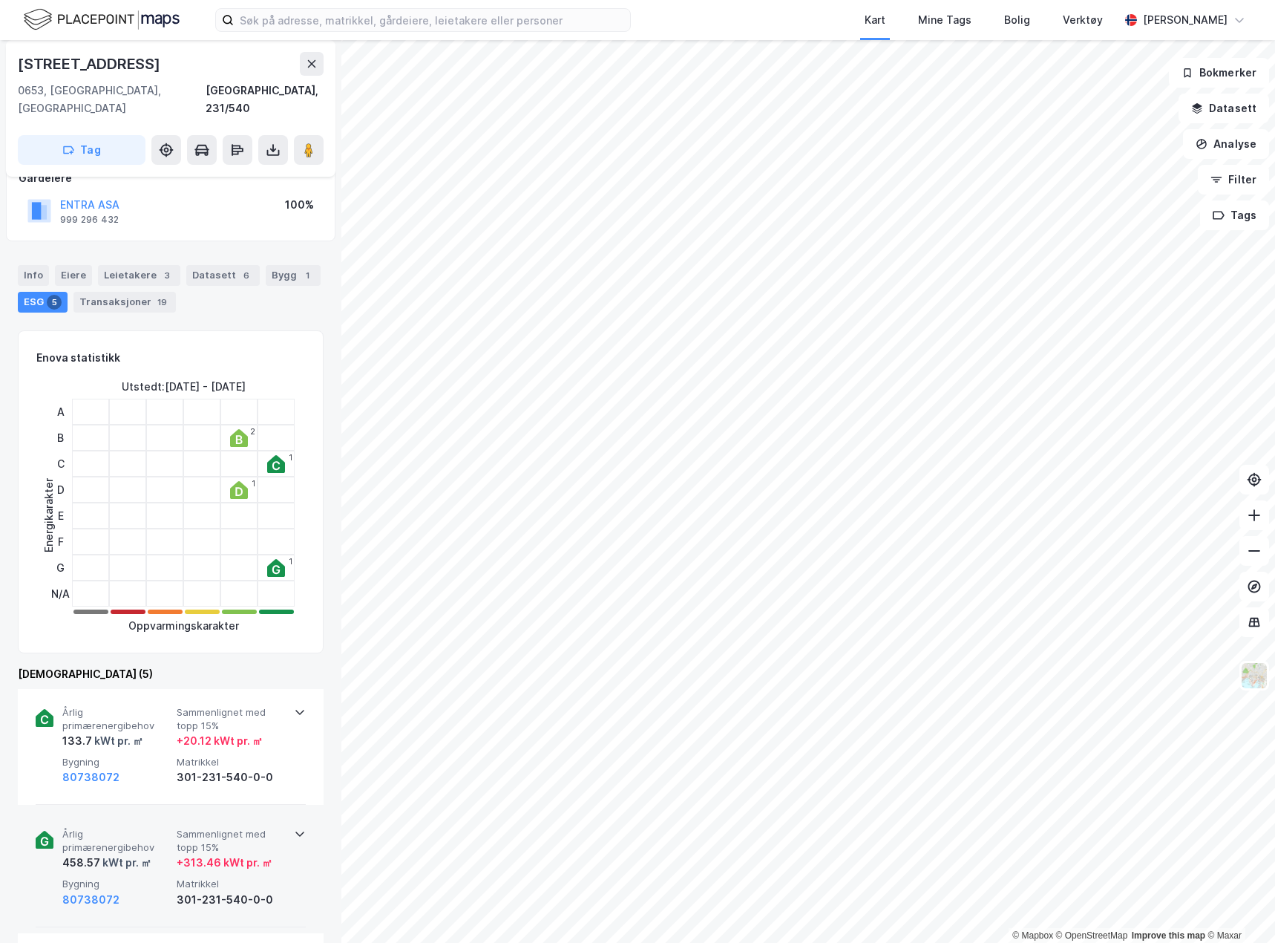
scroll to position [148, 0]
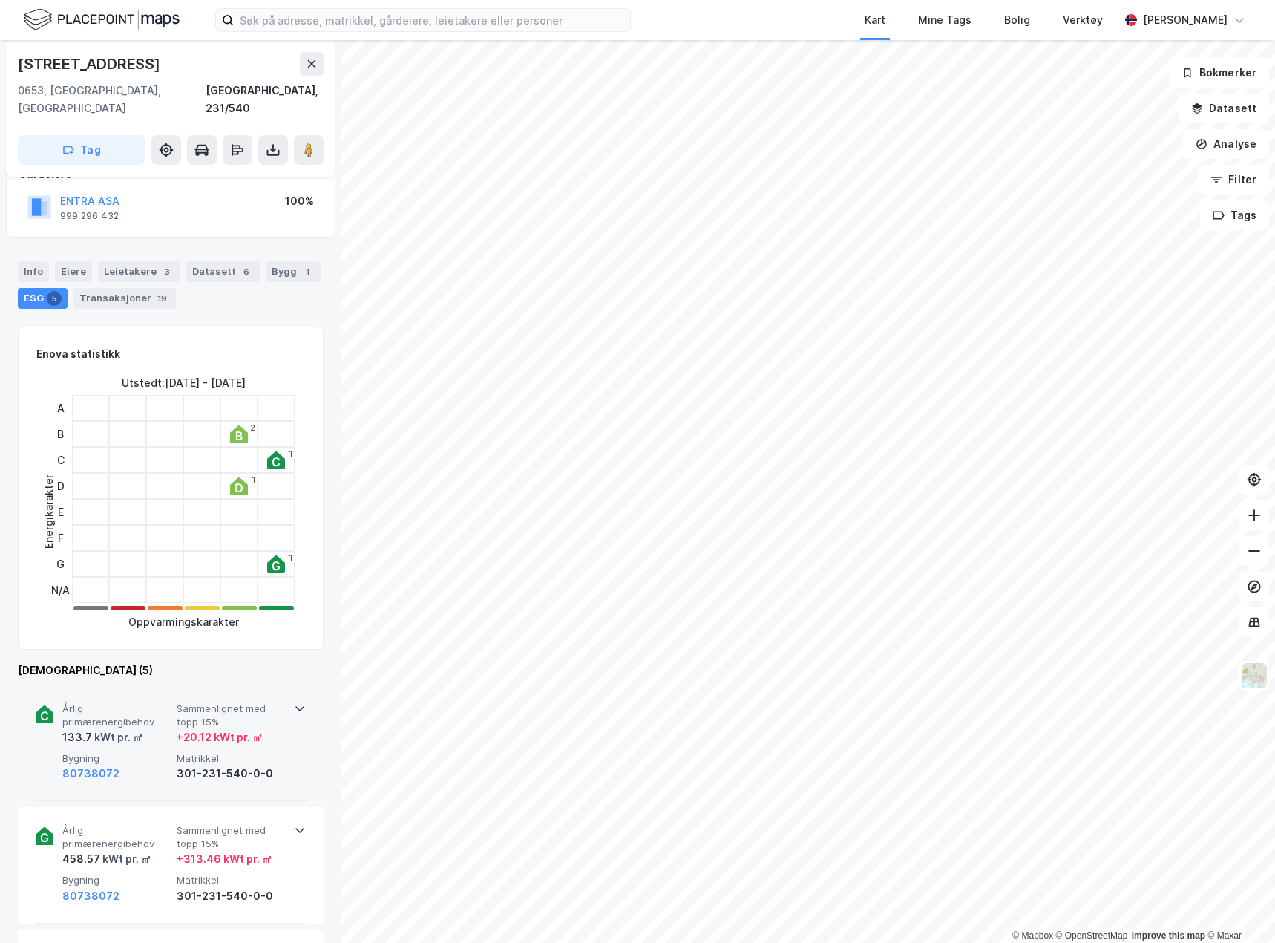
click at [140, 728] on div "kWt pr. ㎡" at bounding box center [117, 737] width 51 height 18
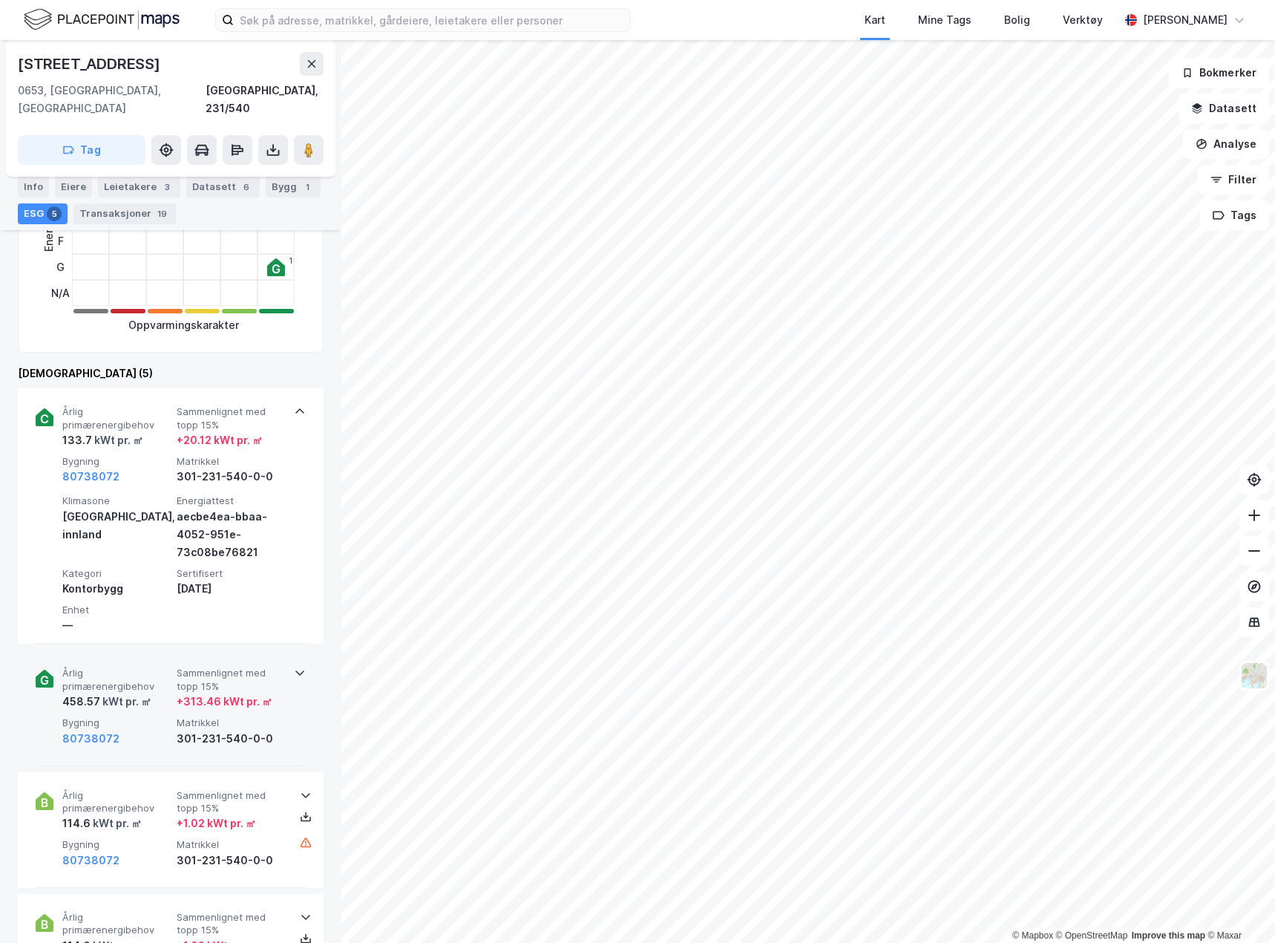
click at [146, 696] on div "Årlig primærenergibehov 458.57 kWt pr. ㎡ Sammenlignet med topp 15% + 313.46 kWt…" at bounding box center [173, 707] width 223 height 80
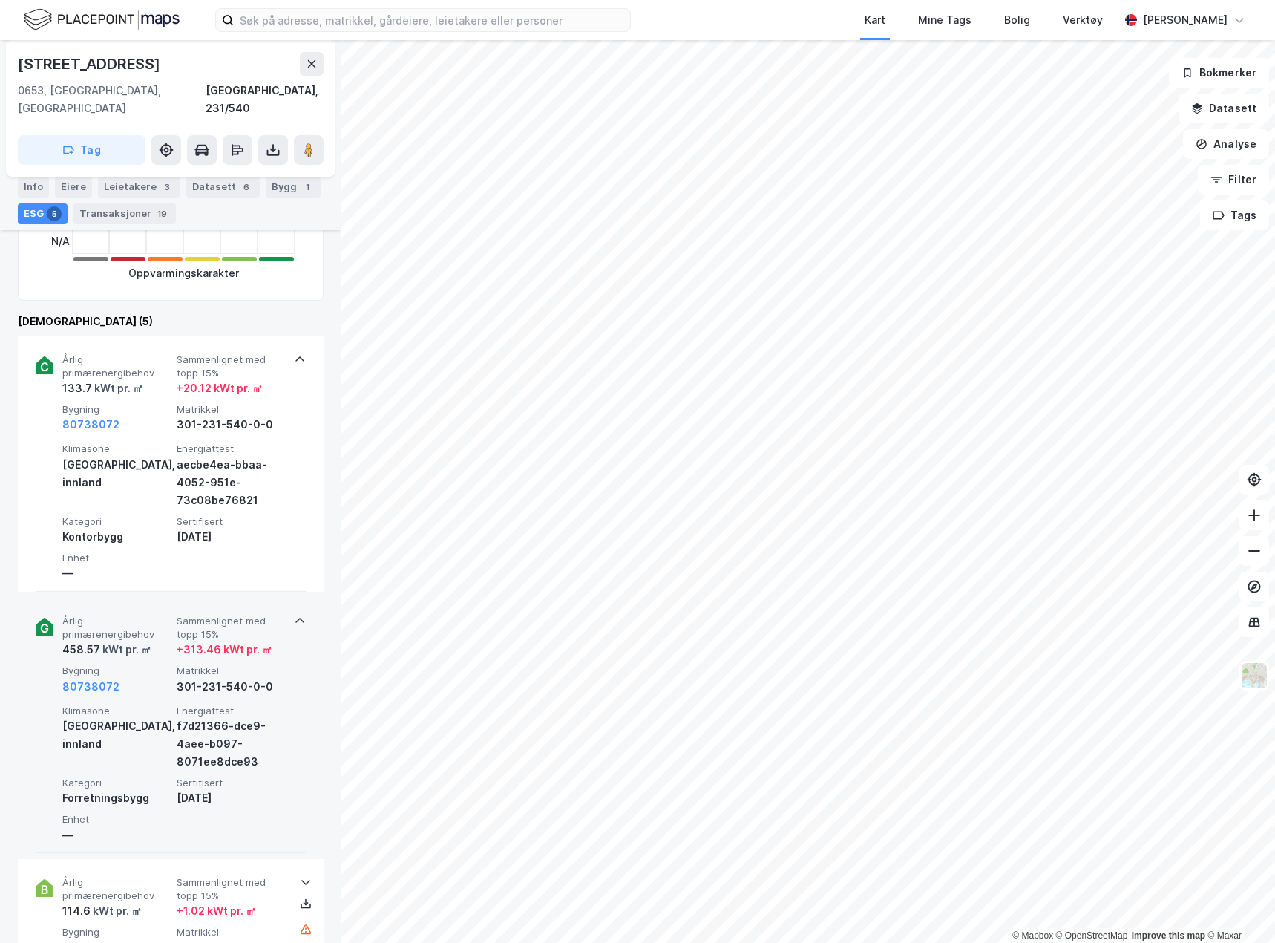
scroll to position [520, 0]
